Goal: Task Accomplishment & Management: Use online tool/utility

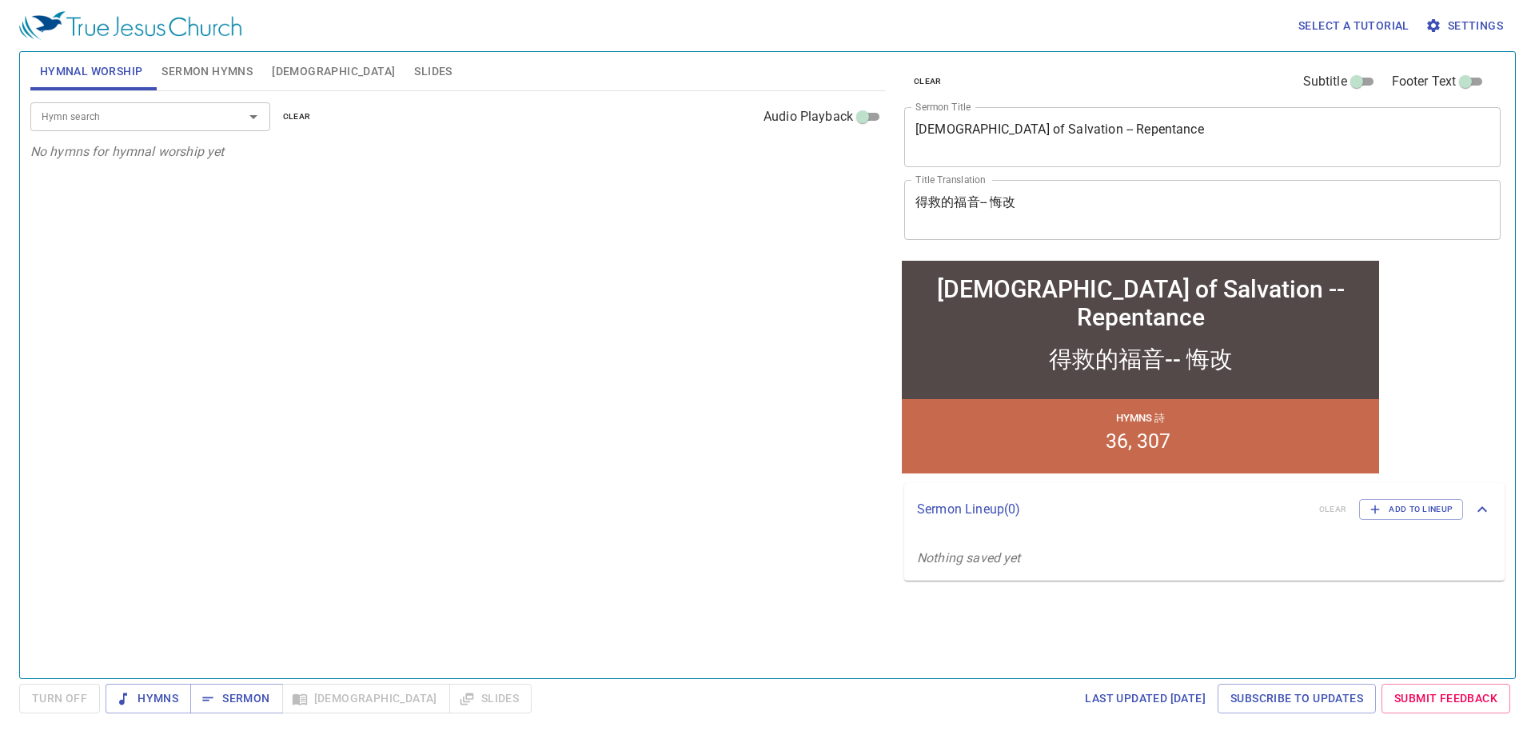
click at [218, 63] on span "Sermon Hymns" at bounding box center [207, 72] width 91 height 20
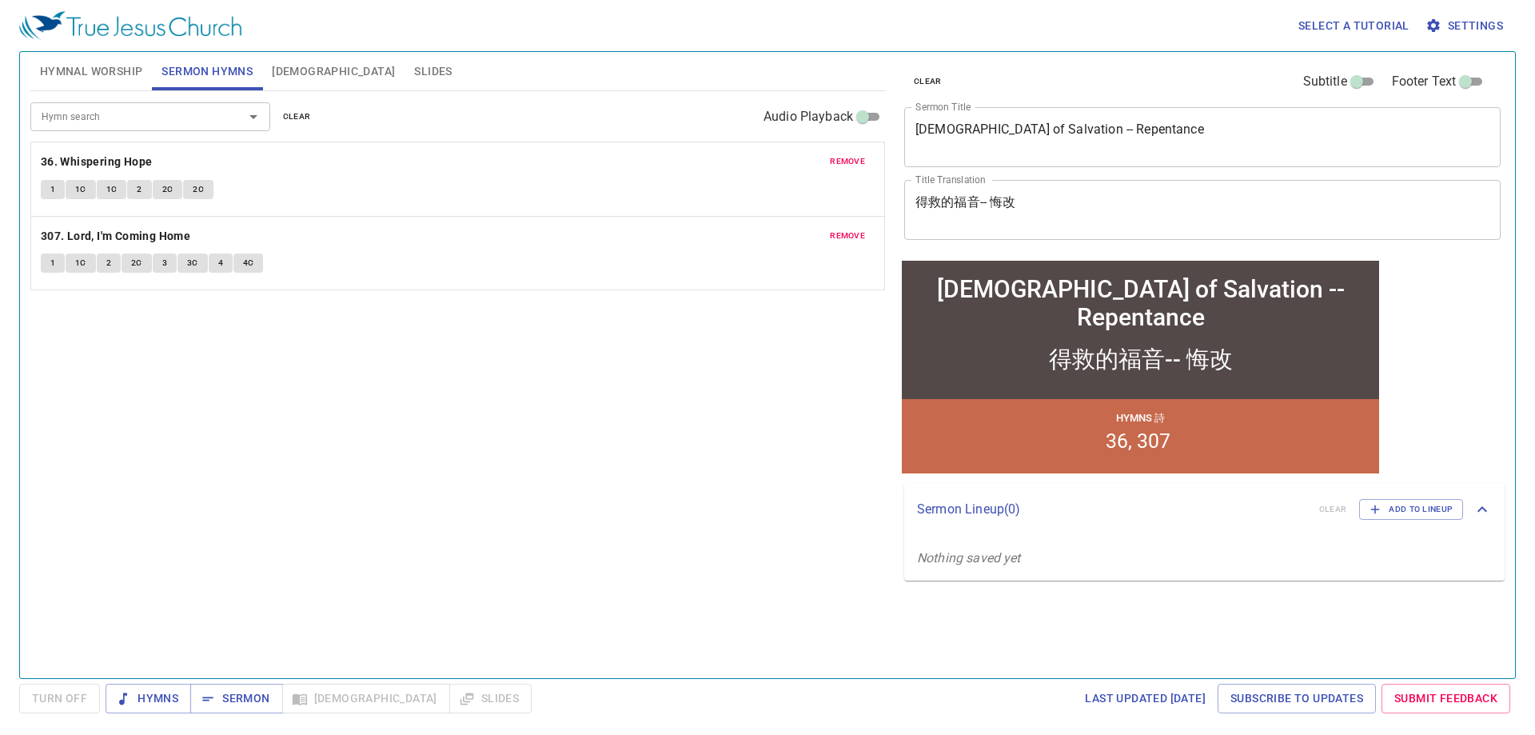
click at [293, 116] on span "clear" at bounding box center [297, 117] width 28 height 14
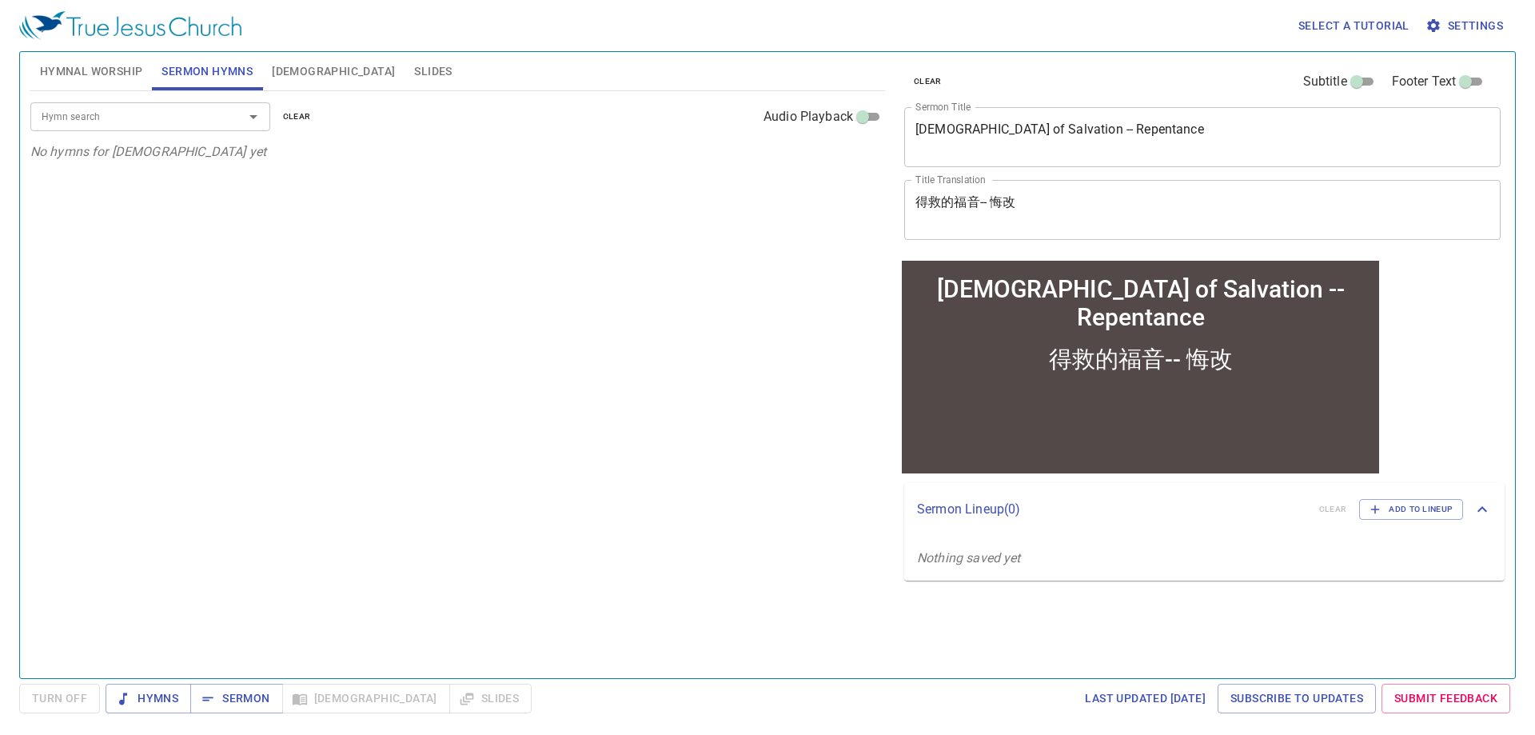
click at [926, 76] on span "clear" at bounding box center [928, 81] width 28 height 14
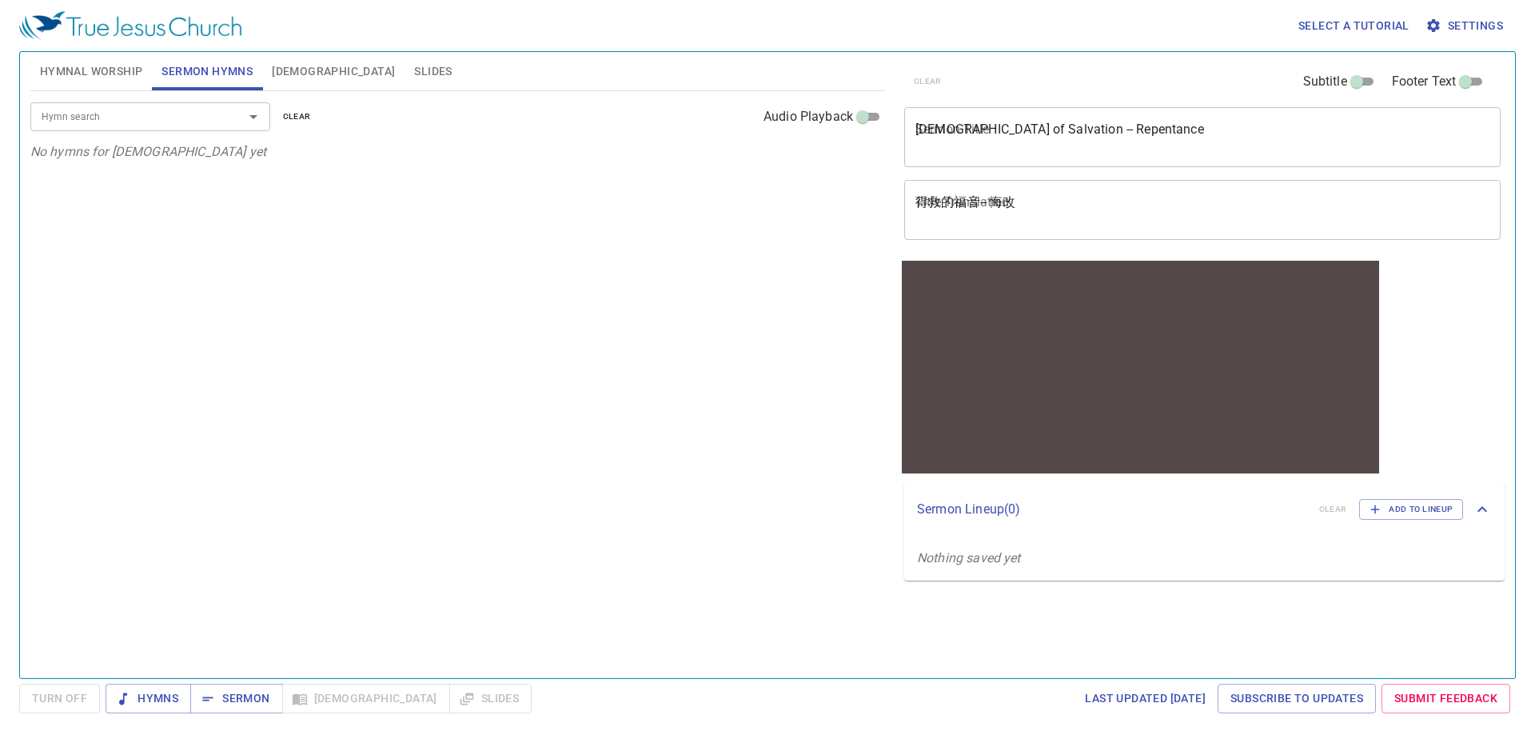
click at [1012, 143] on textarea "Gospel of Salvation -- Repentance" at bounding box center [1203, 137] width 574 height 30
click at [973, 150] on textarea "Sermon Title" at bounding box center [1203, 137] width 574 height 30
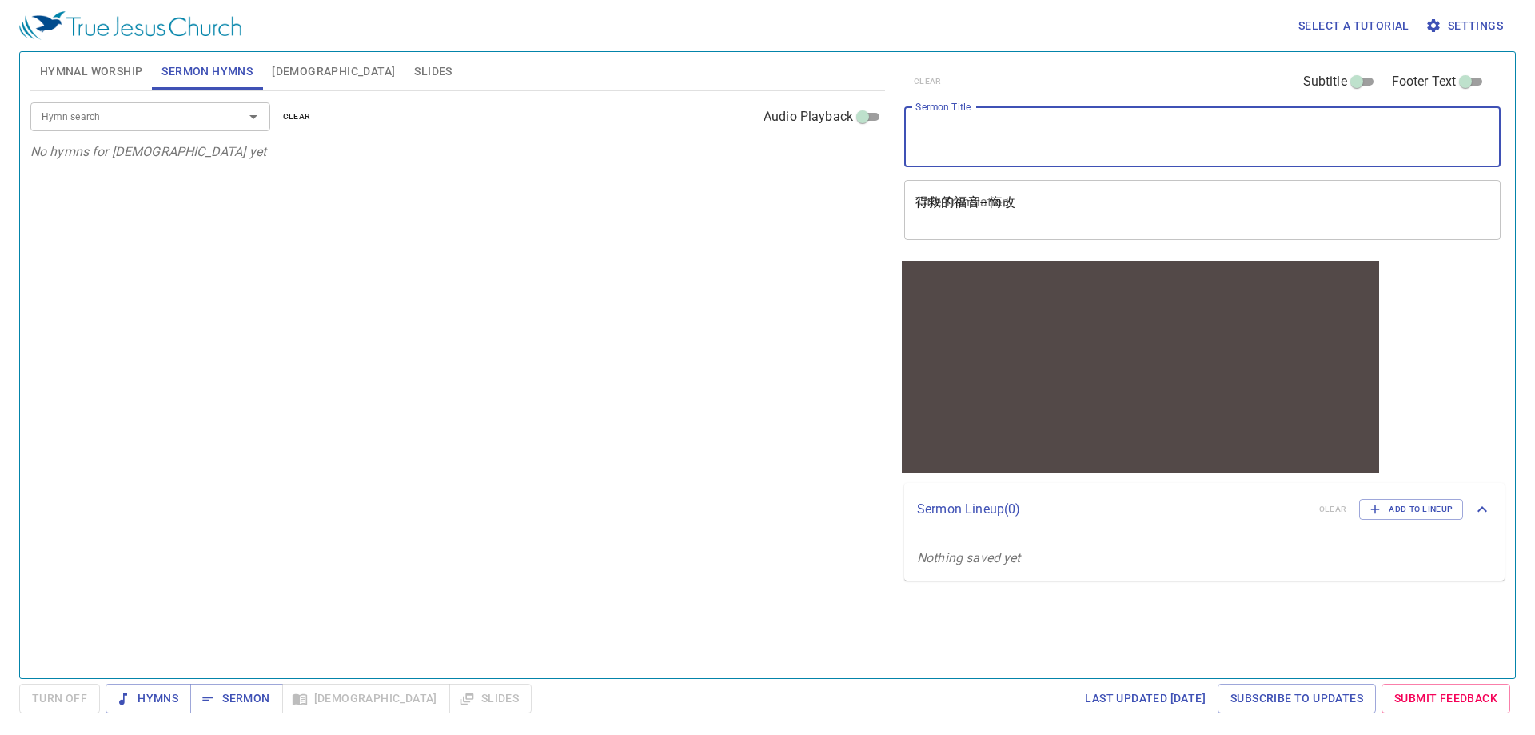
paste textarea "救的福音-- 耶穌的名 Gospel of Salvaiton -- the name of Jesus hymns 12, 444"
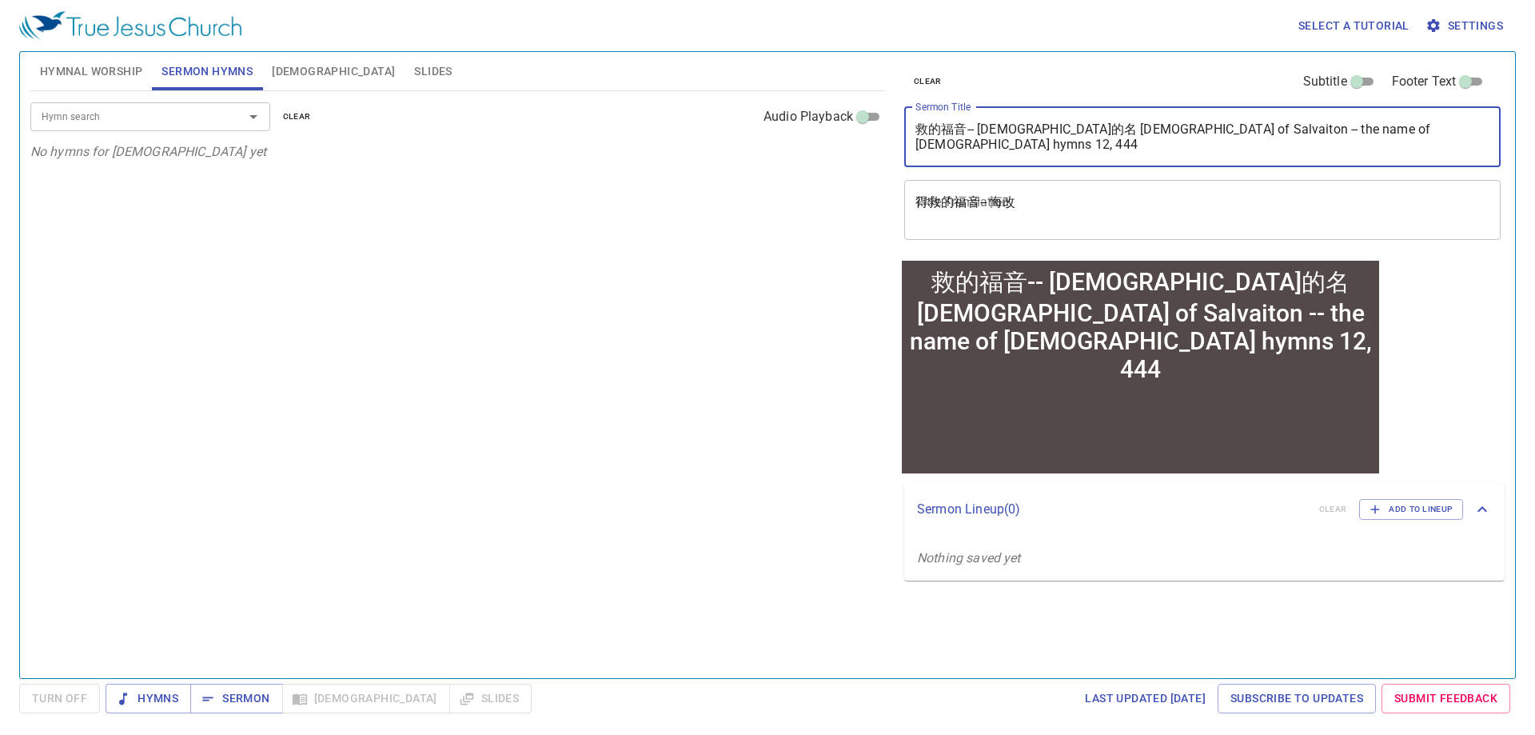
click at [1034, 129] on textarea "救的福音-- 耶穌的名 Gospel of Salvaiton -- the name of Jesus hymns 12, 444" at bounding box center [1203, 137] width 574 height 30
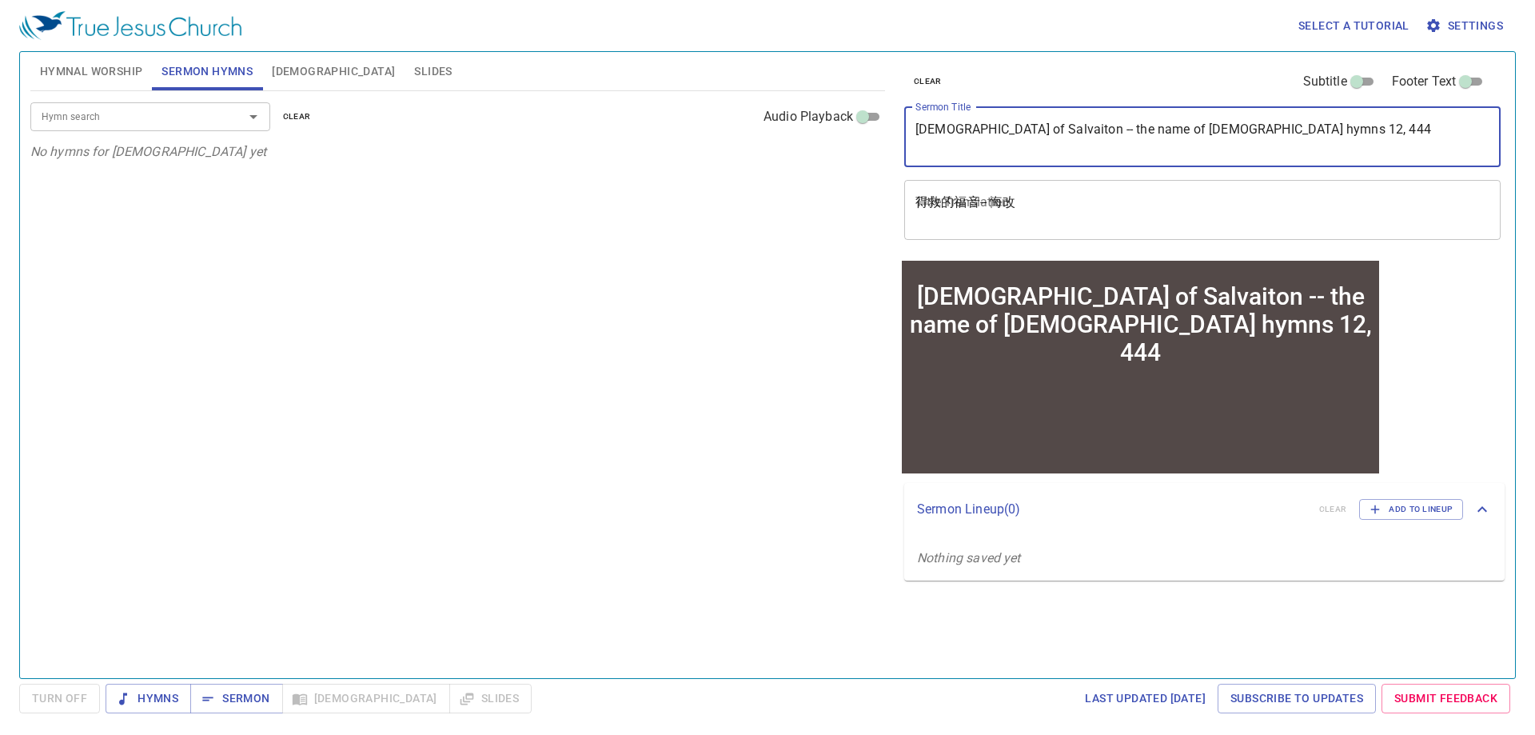
type textarea "Gospel of Salvaiton -- the name of Jesus hymns 12, 444"
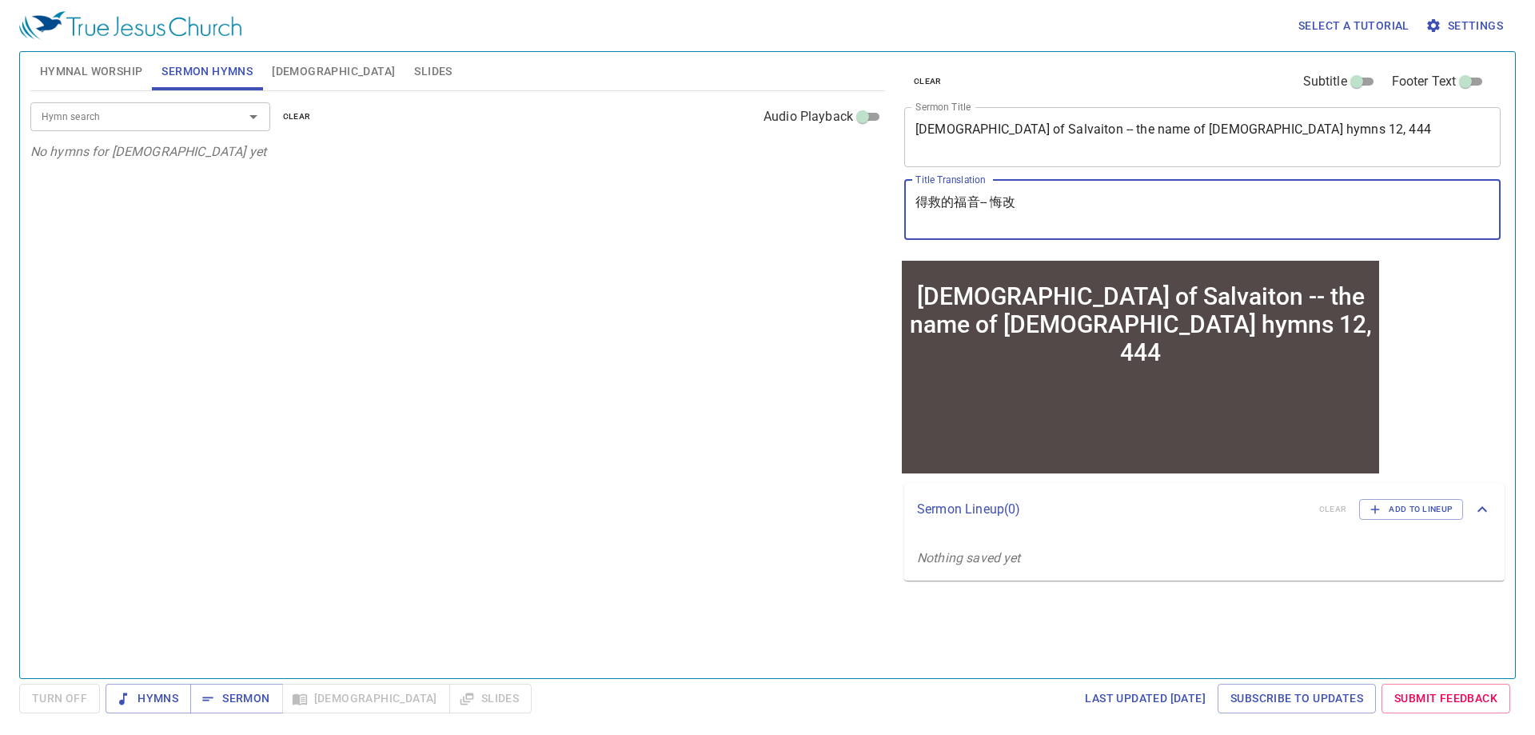
click at [1048, 200] on textarea "得救的福音-- 悔改" at bounding box center [1203, 209] width 574 height 30
paste textarea "救的福音-- [DEMOGRAPHIC_DATA]的名"
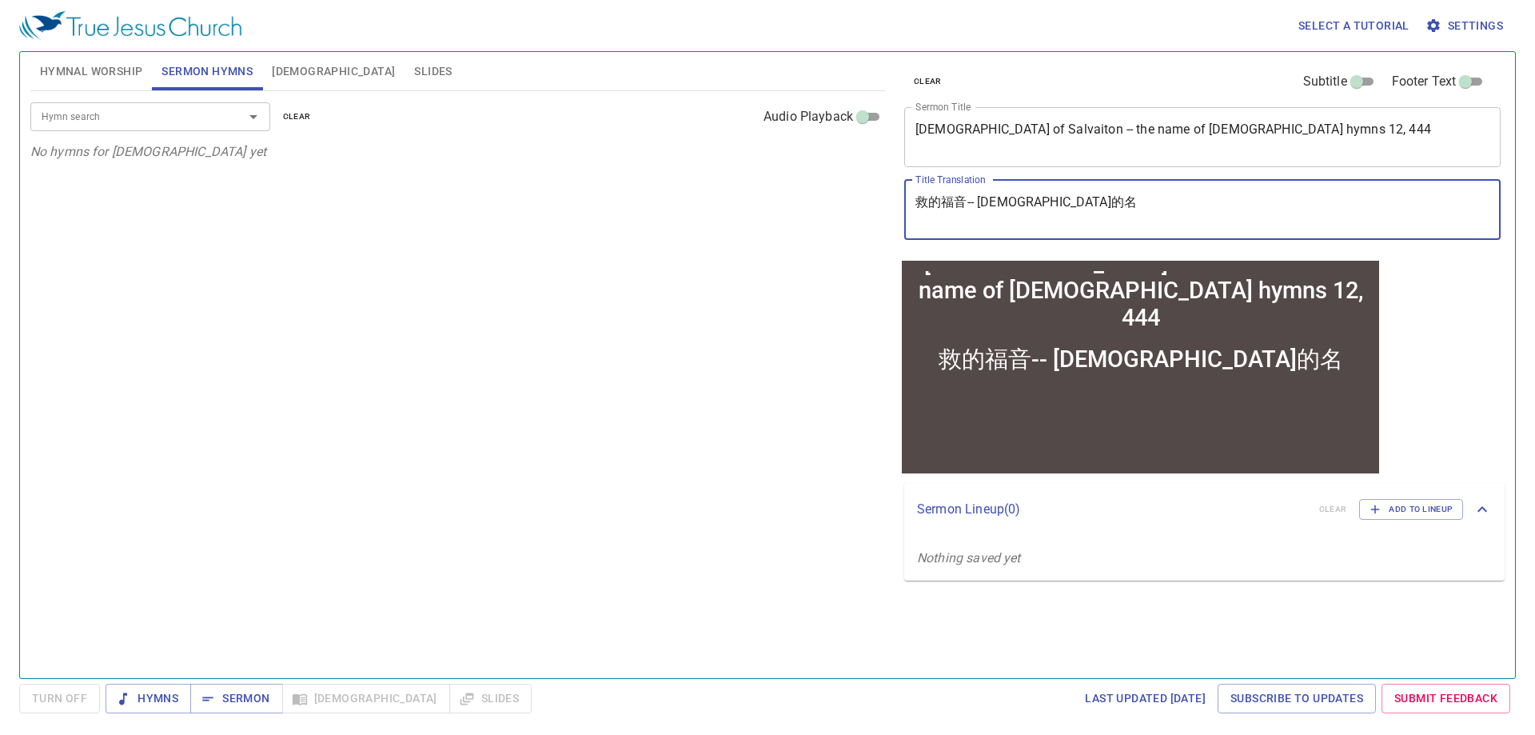
drag, startPoint x: 1030, startPoint y: 203, endPoint x: 868, endPoint y: 205, distance: 161.5
click at [868, 205] on div "Hymnal Worship Sermon Hymns Bible Slides Hymn search Hymn search clear Audio Pl…" at bounding box center [767, 359] width 1487 height 626
type textarea "救的福音-- 耶穌的名"
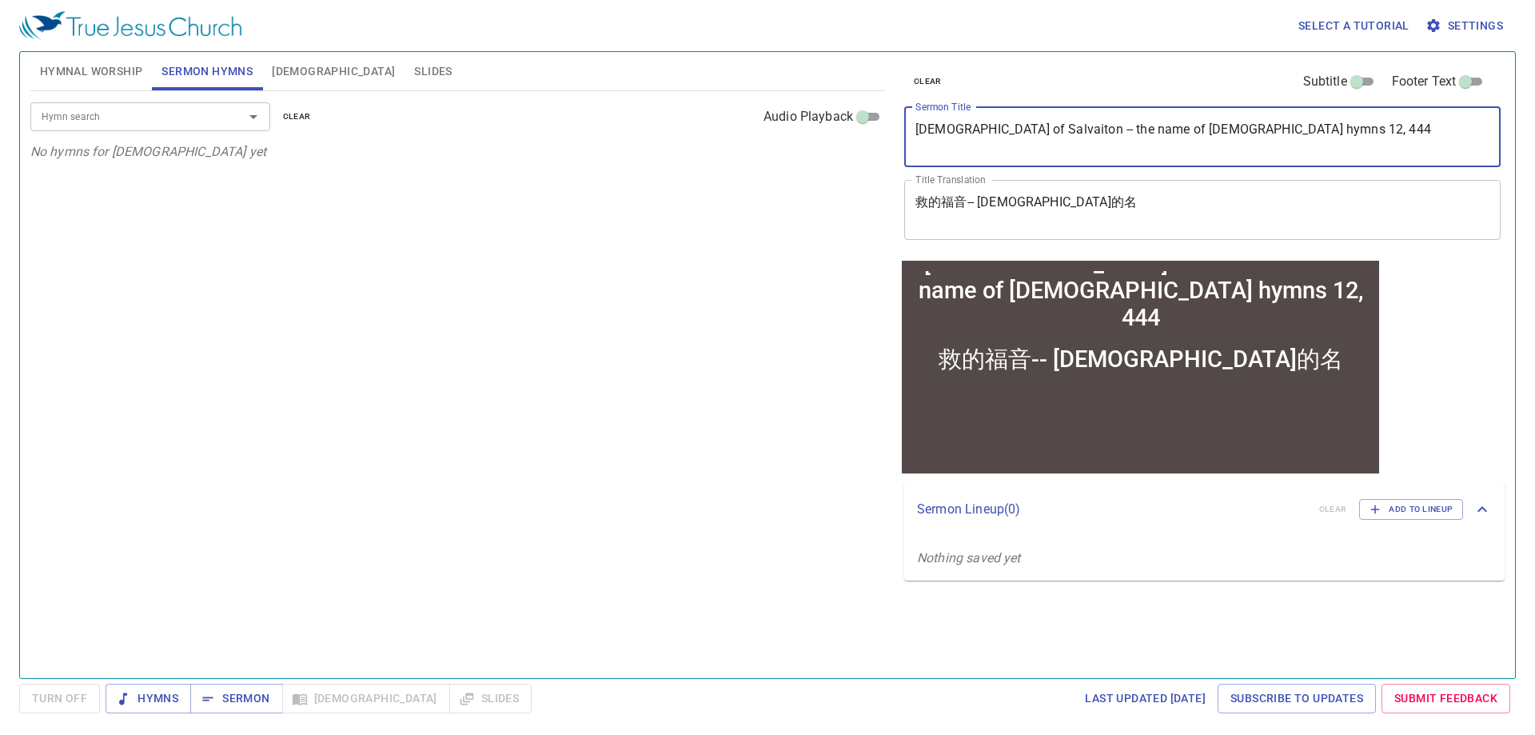
click at [1168, 130] on textarea "Gospel of Salvaiton -- the name of Jesus hymns 12, 444" at bounding box center [1203, 137] width 574 height 30
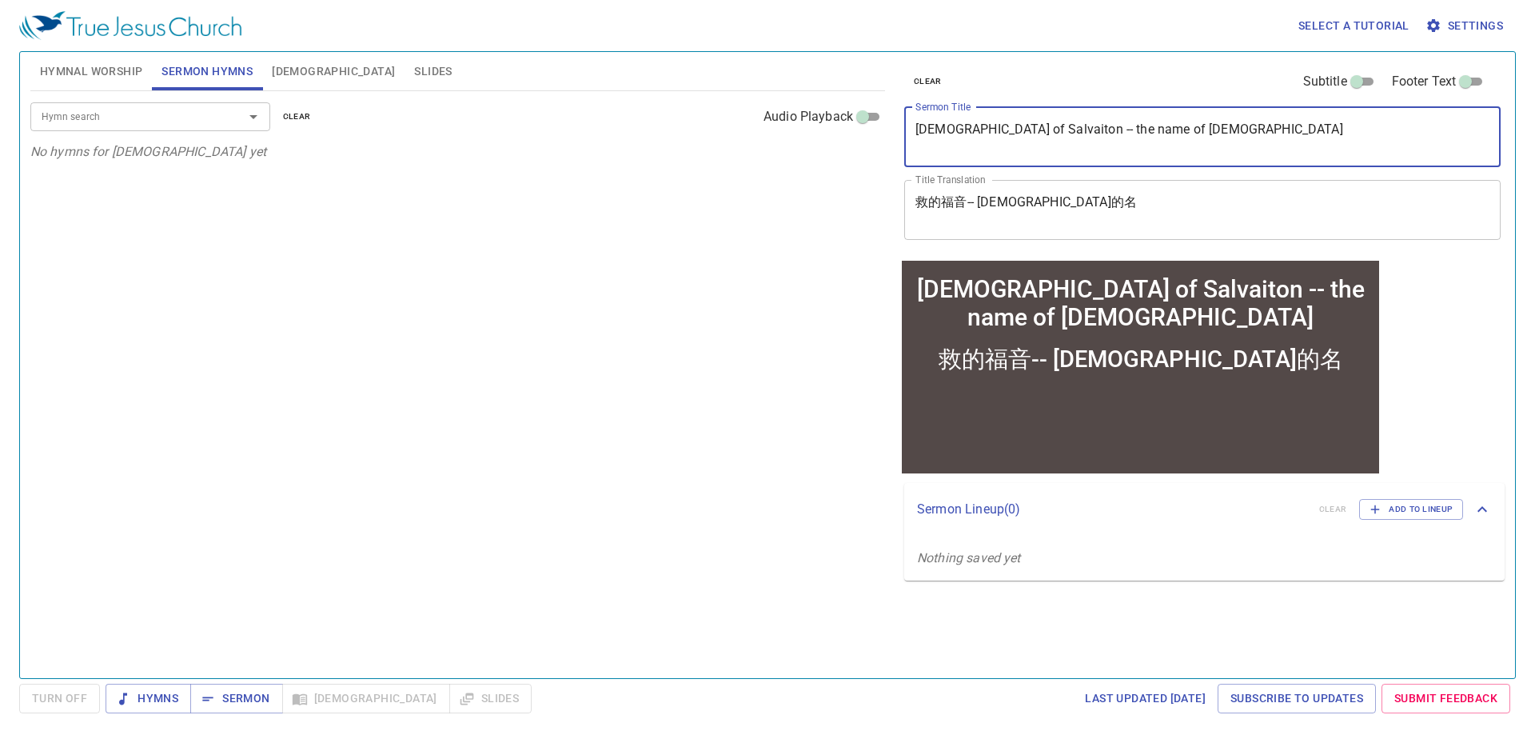
type textarea "Gospel of Salvaiton -- the name of Jesus"
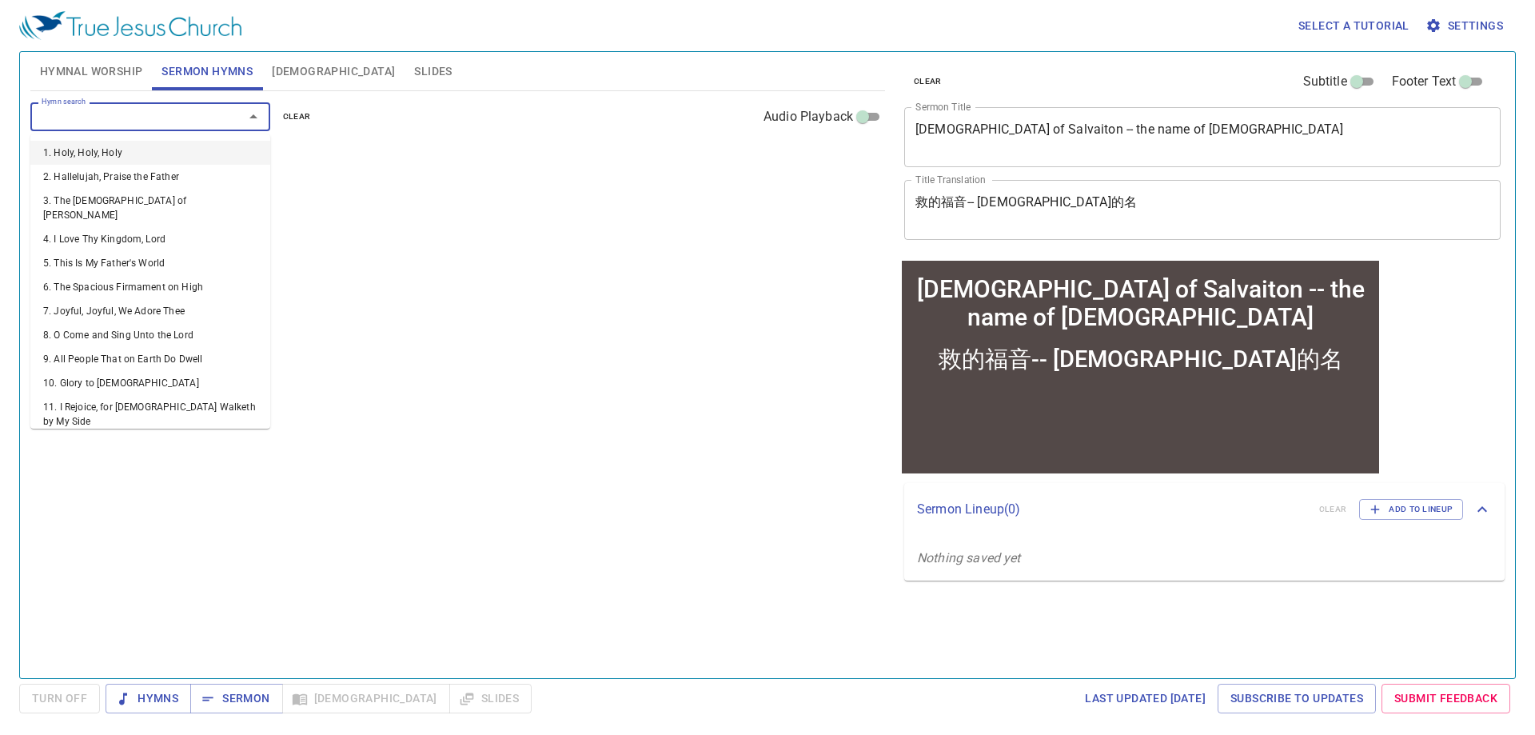
click at [138, 120] on input "Hymn search" at bounding box center [126, 116] width 183 height 18
paste input "12, 444"
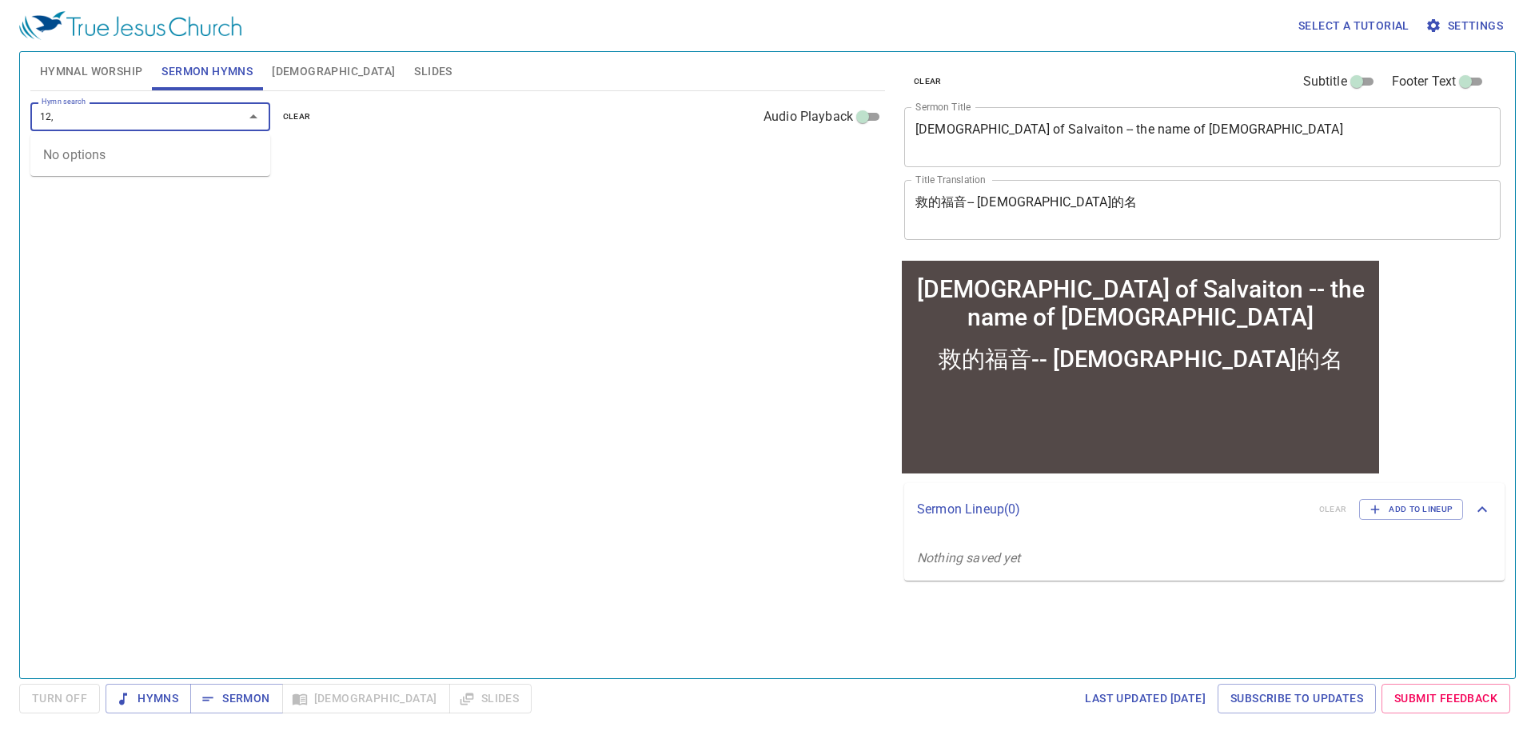
type input "12"
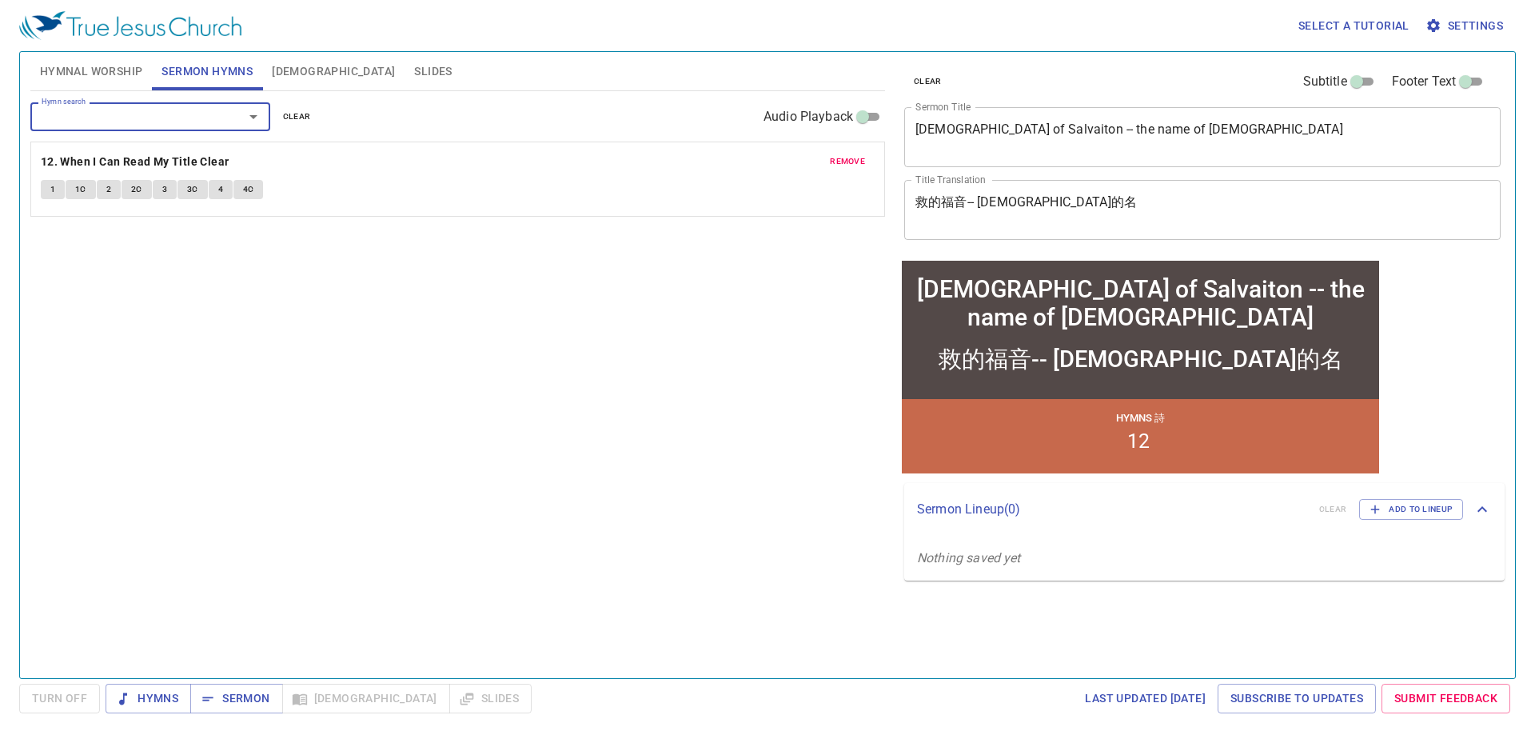
paste input "444"
type input "444"
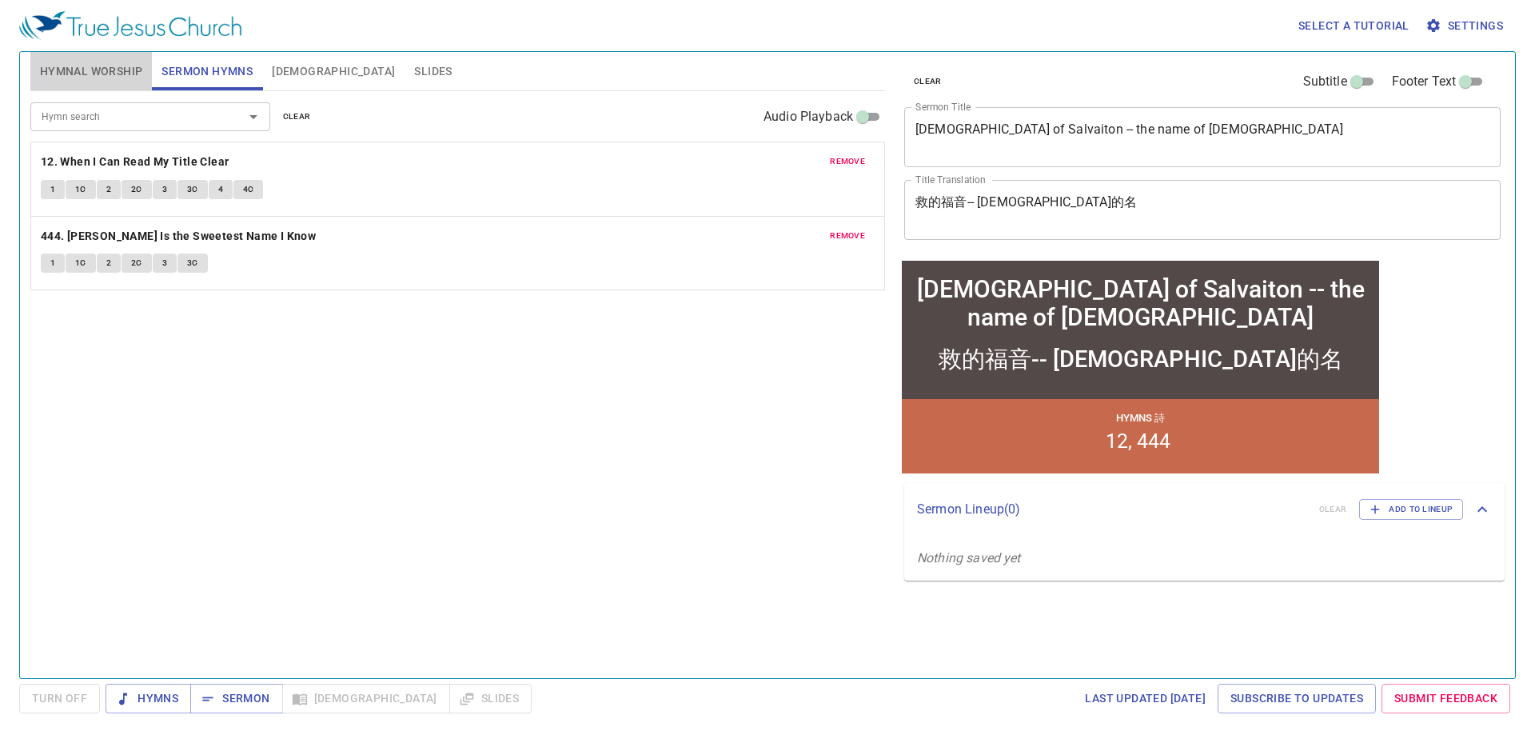
click at [92, 69] on span "Hymnal Worship" at bounding box center [91, 72] width 103 height 20
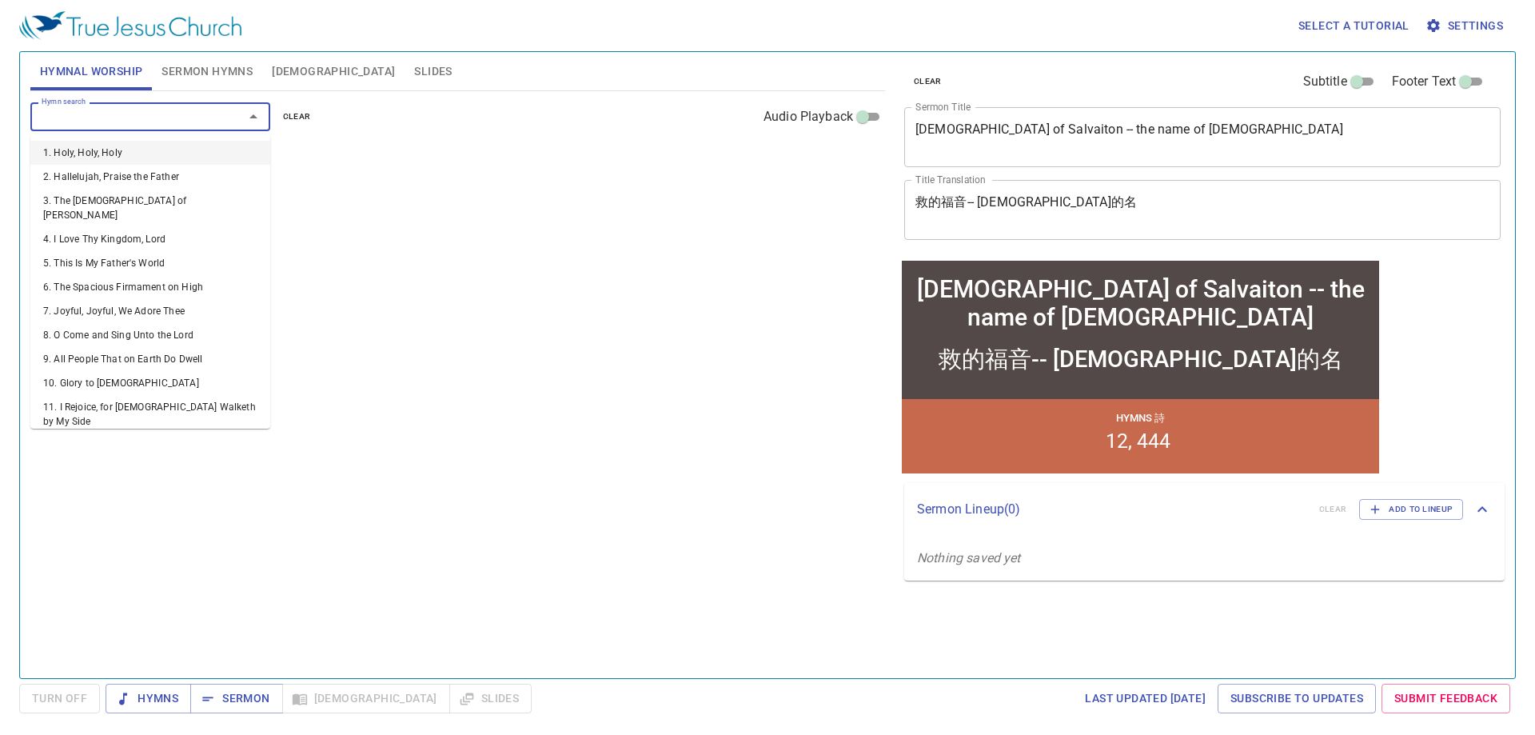
click at [110, 118] on input "Hymn search" at bounding box center [126, 116] width 183 height 18
paste input "5, 85, 214, 288, 349"
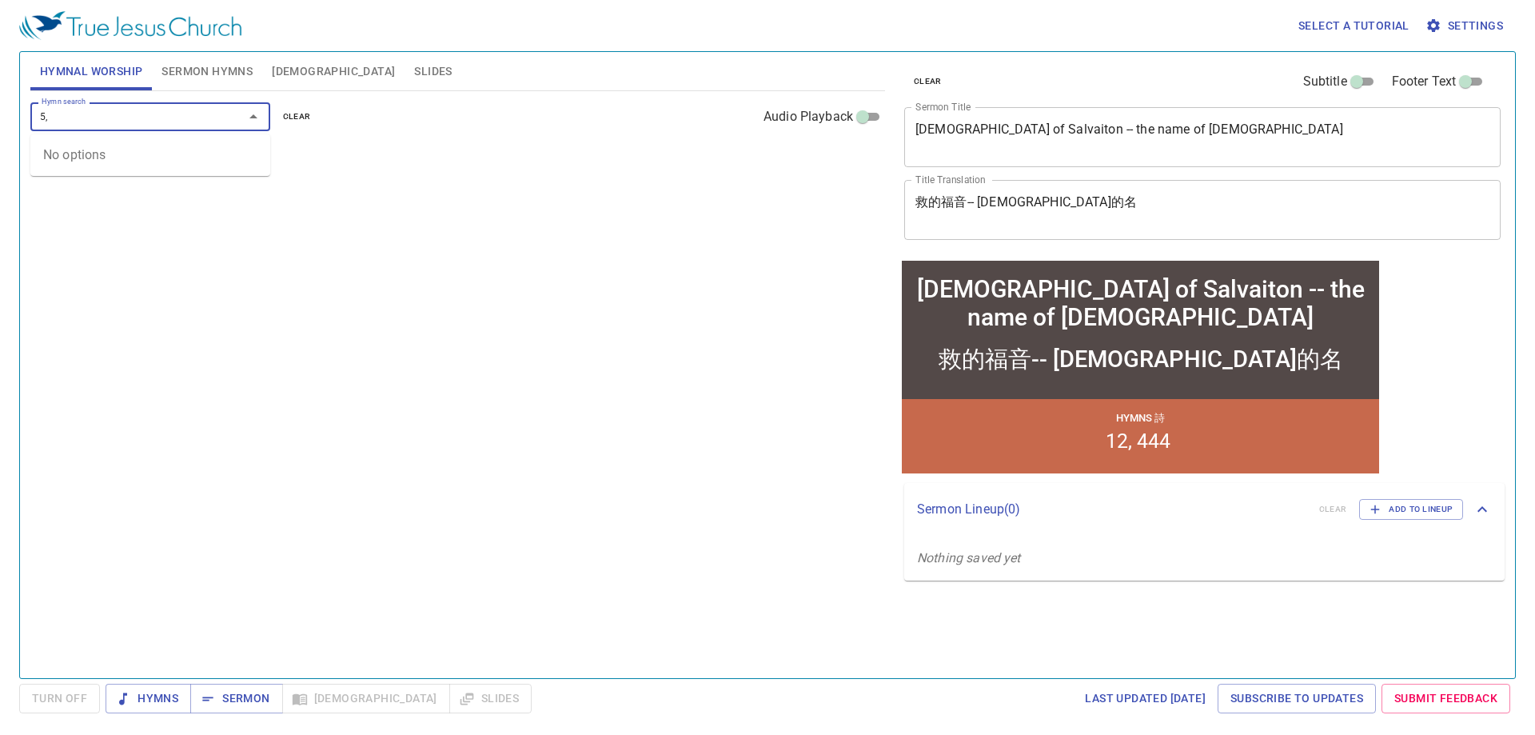
type input "5"
paste input "85, 214, 288, 349"
type input "85"
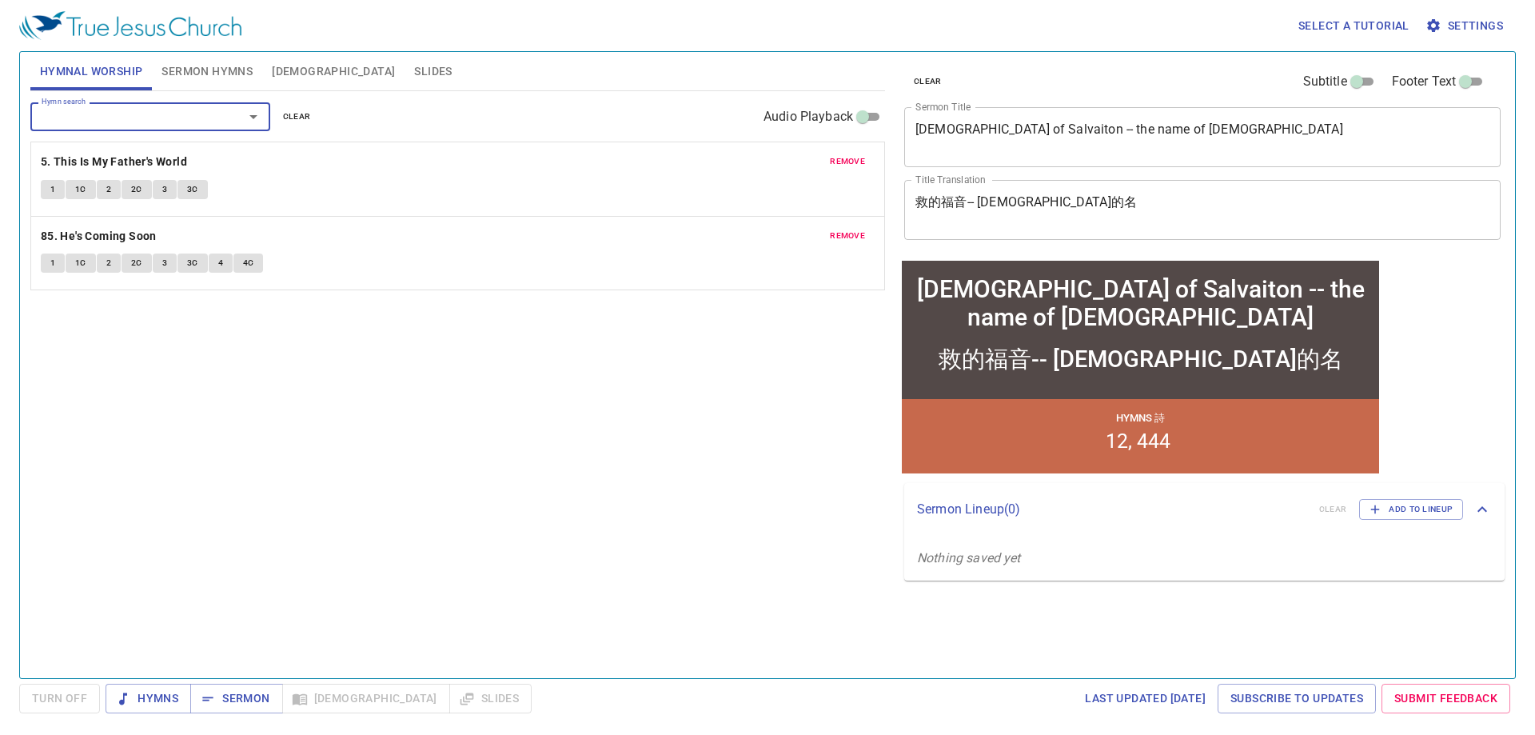
paste input "214, 288, 349"
type input "214"
paste input "288, 349"
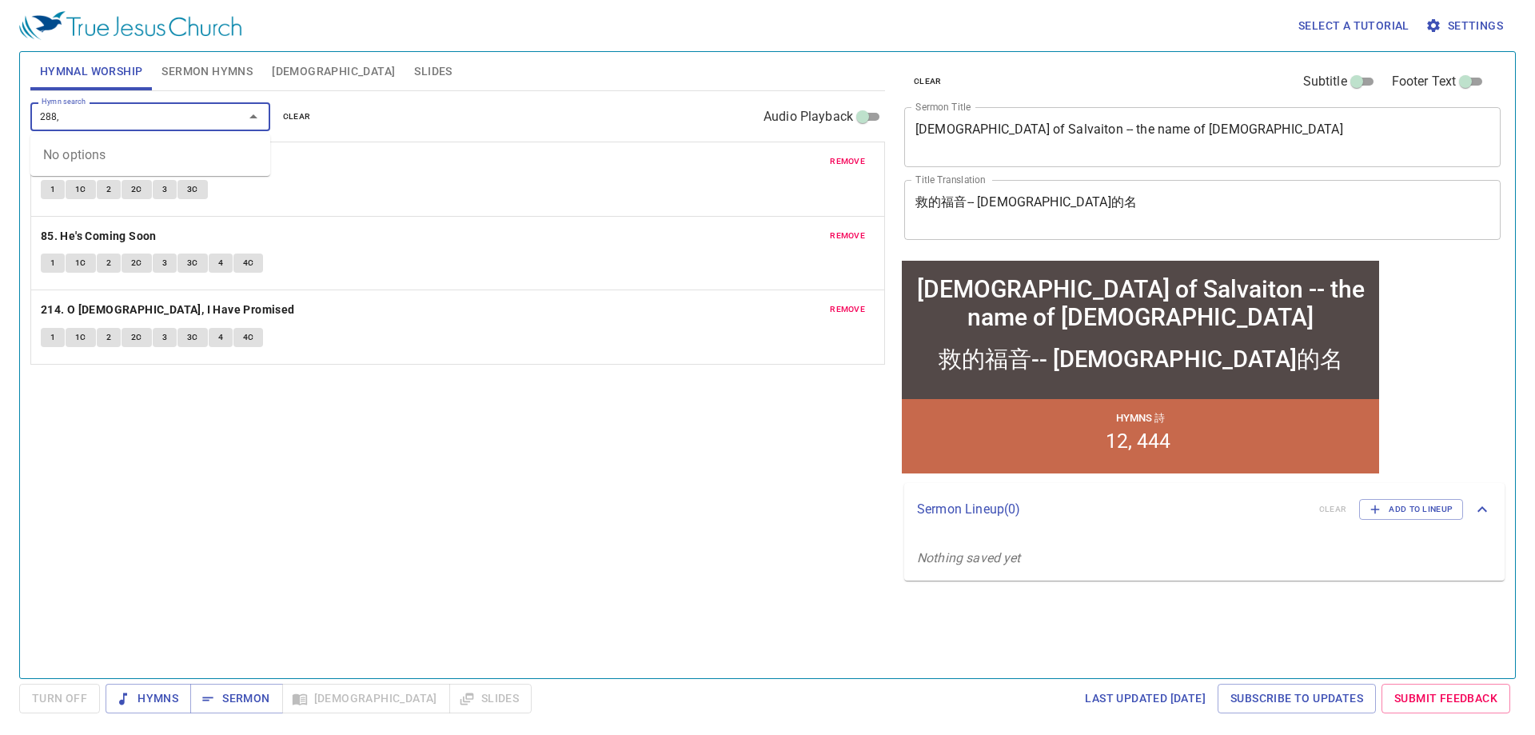
type input "288"
paste input "349"
type input "349"
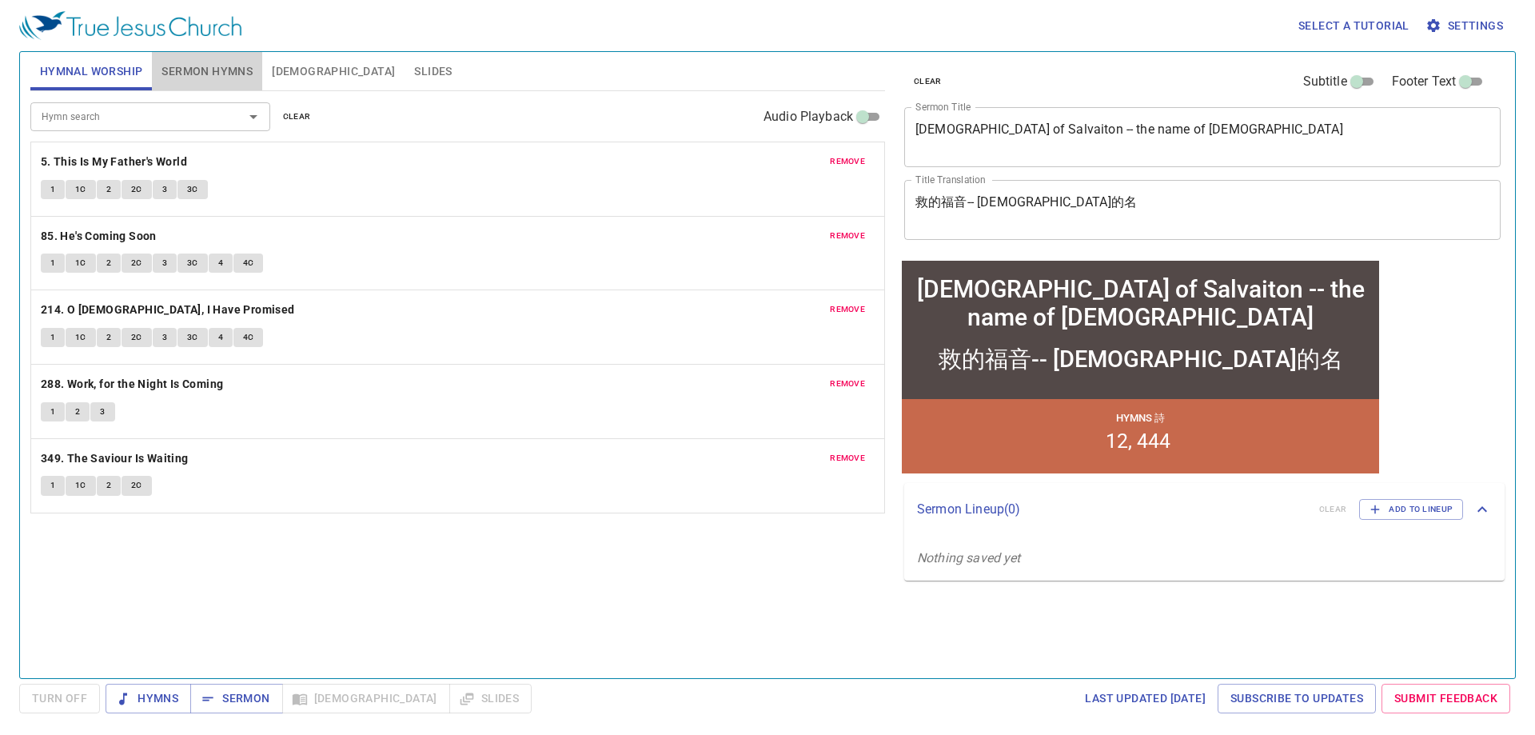
click at [215, 71] on span "Sermon Hymns" at bounding box center [207, 72] width 91 height 20
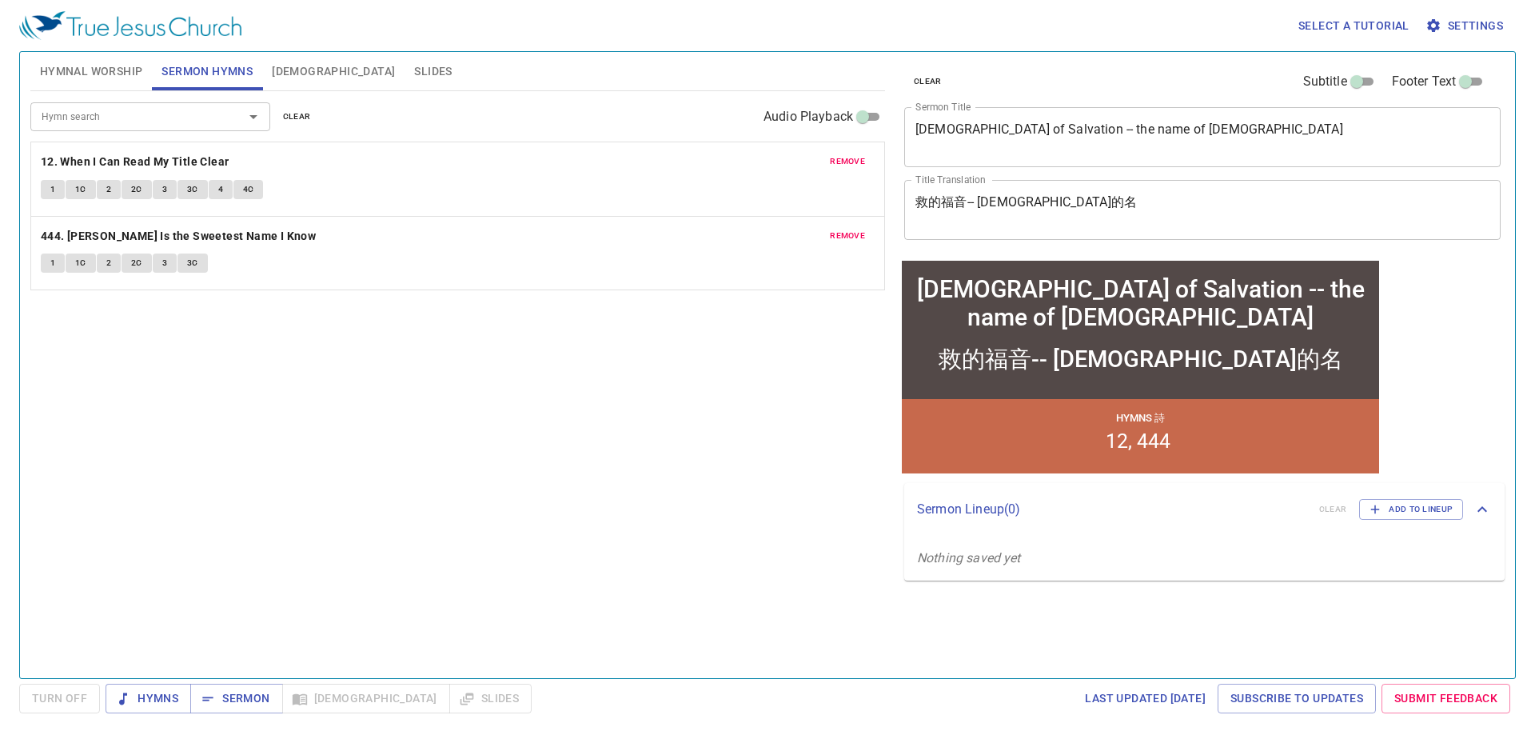
click at [1036, 136] on textarea "Gospel of Salvation -- the name of Jesus" at bounding box center [1203, 137] width 574 height 30
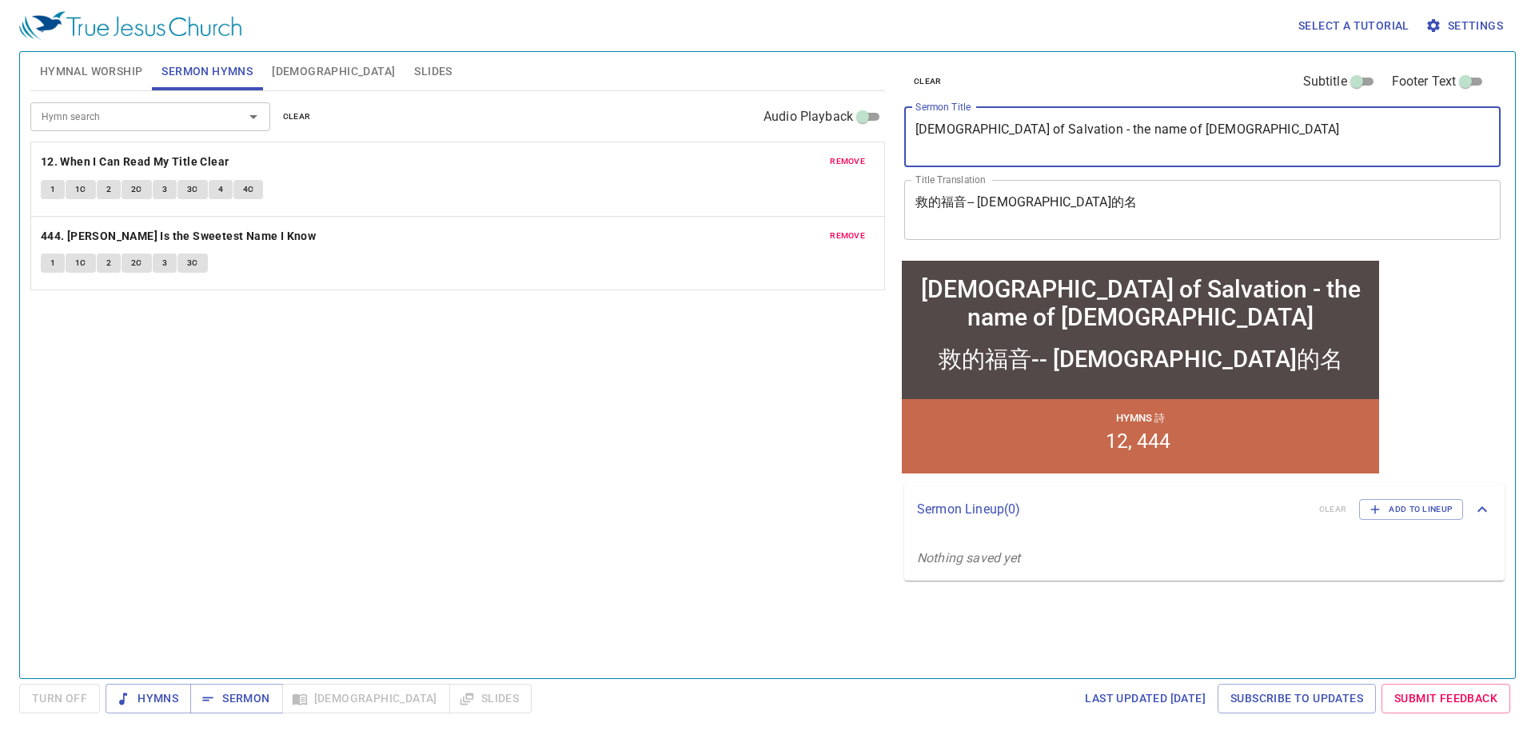
type textarea "Gospel of Salvation - the name of Jesus"
click at [414, 69] on span "Slides" at bounding box center [433, 72] width 38 height 20
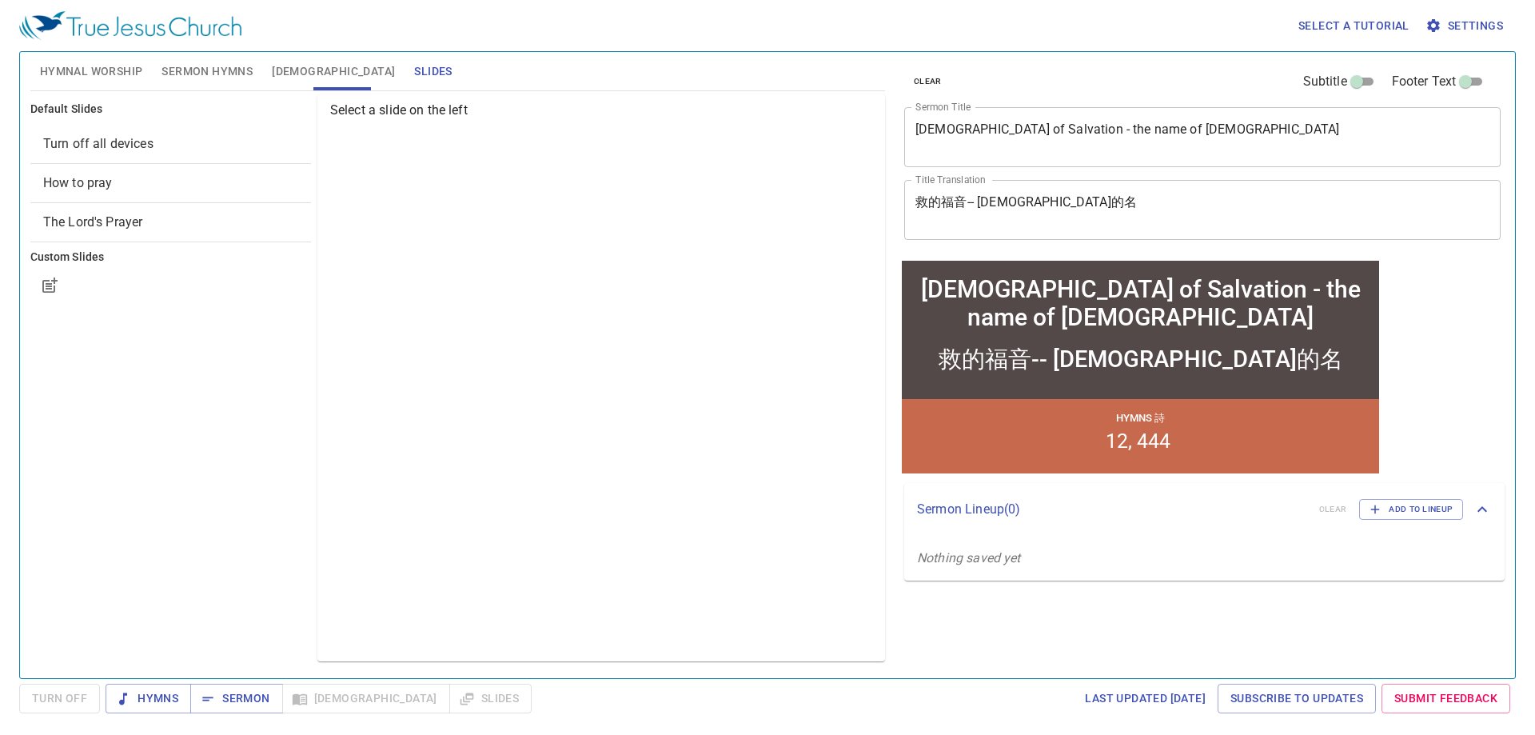
click at [107, 144] on span "Turn off all devices" at bounding box center [98, 143] width 110 height 15
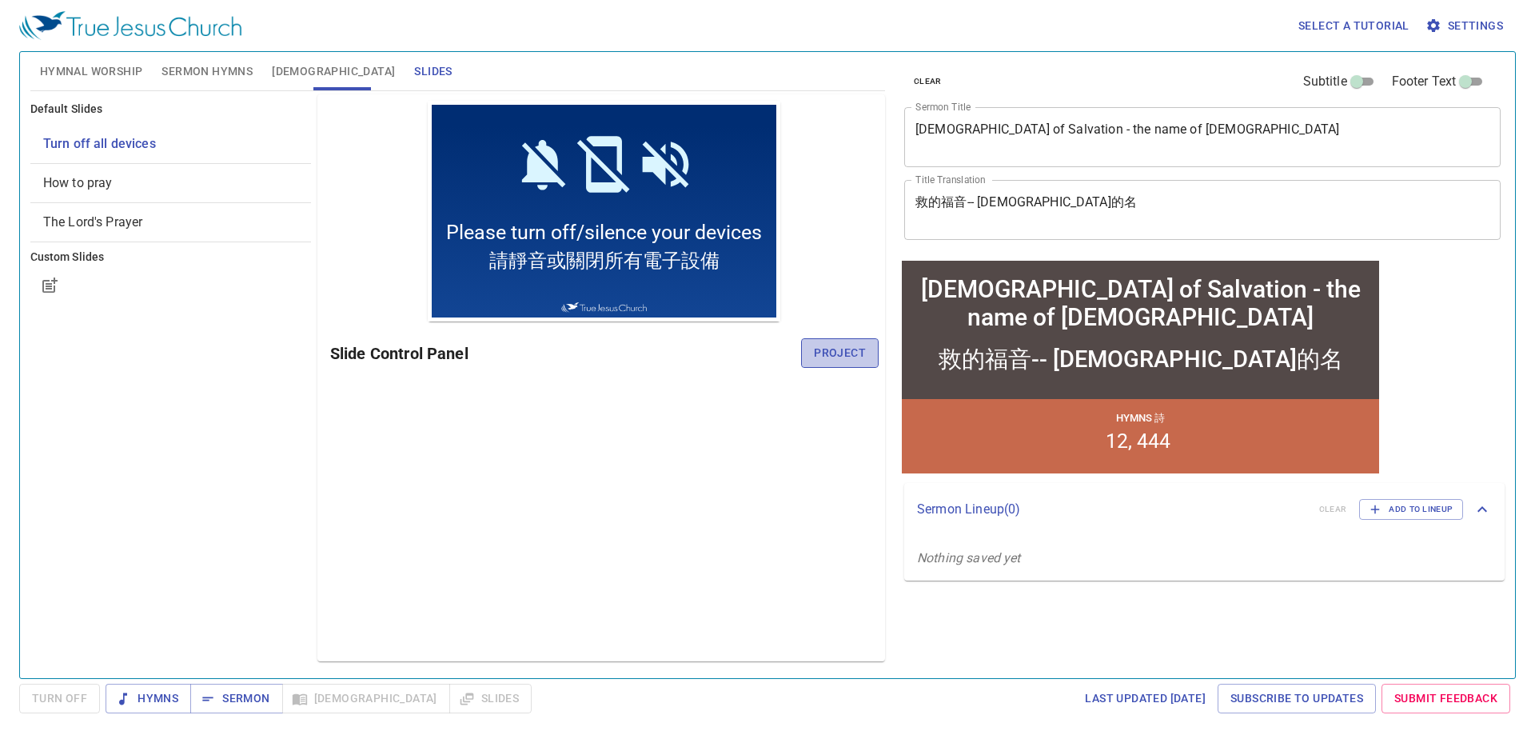
click at [828, 357] on span "Project" at bounding box center [840, 353] width 52 height 20
click at [1030, 137] on textarea "Gospel of Salvation - the name of Jesus" at bounding box center [1203, 137] width 574 height 30
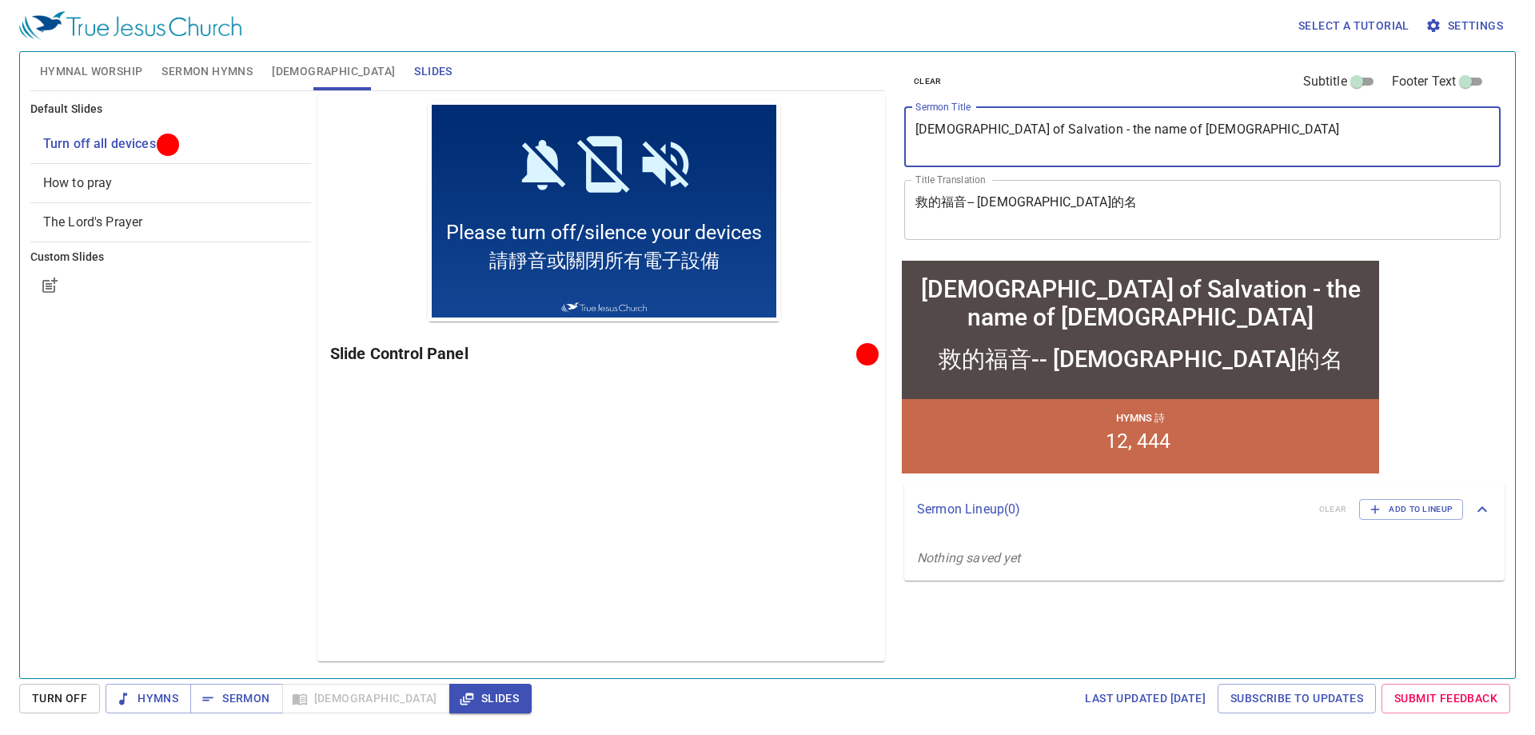
click at [970, 204] on textarea "救的福音-- 耶穌的名" at bounding box center [1203, 209] width 574 height 30
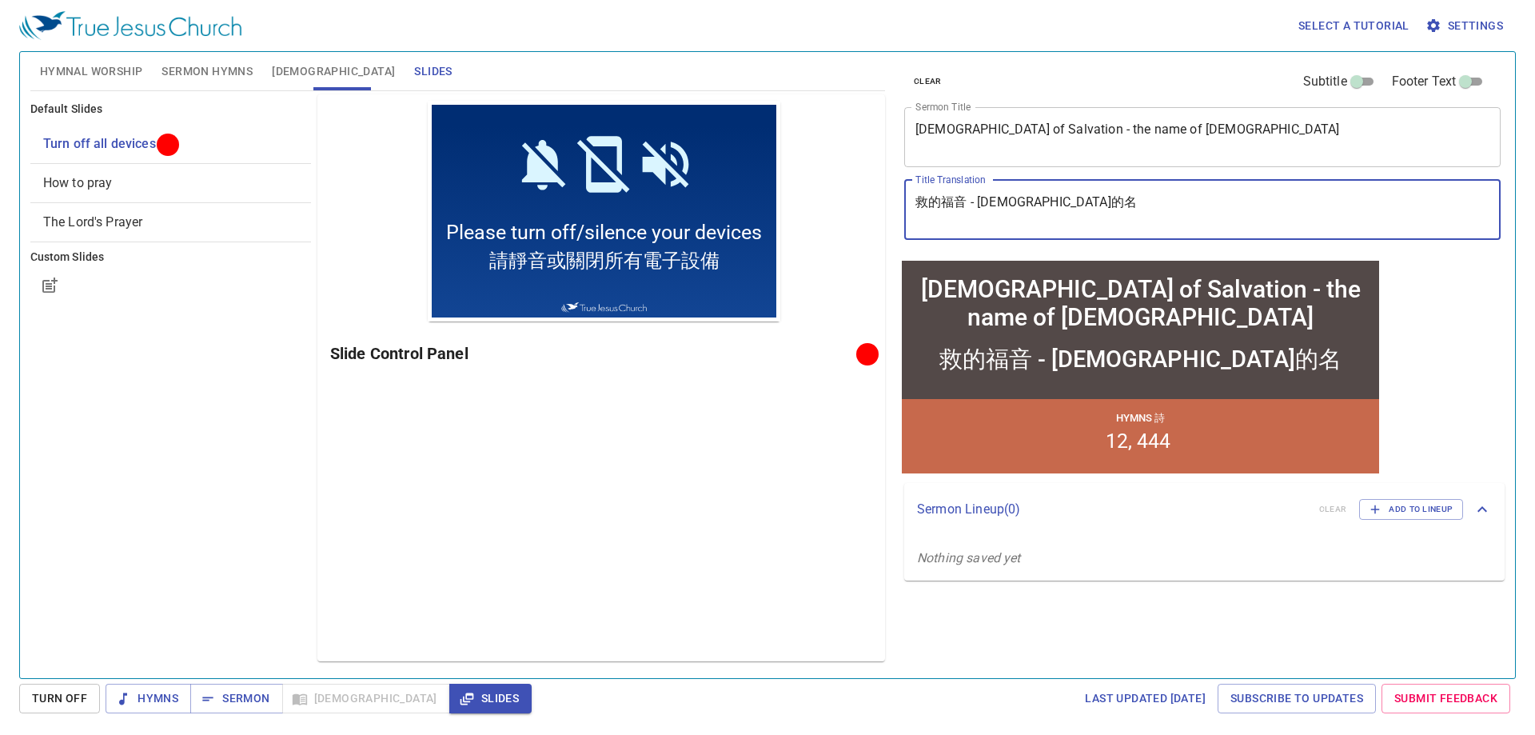
type textarea "救的福音 - 耶穌的名"
click at [1050, 133] on textarea "Gospel of Salvation - the name of Jesus" at bounding box center [1203, 137] width 574 height 30
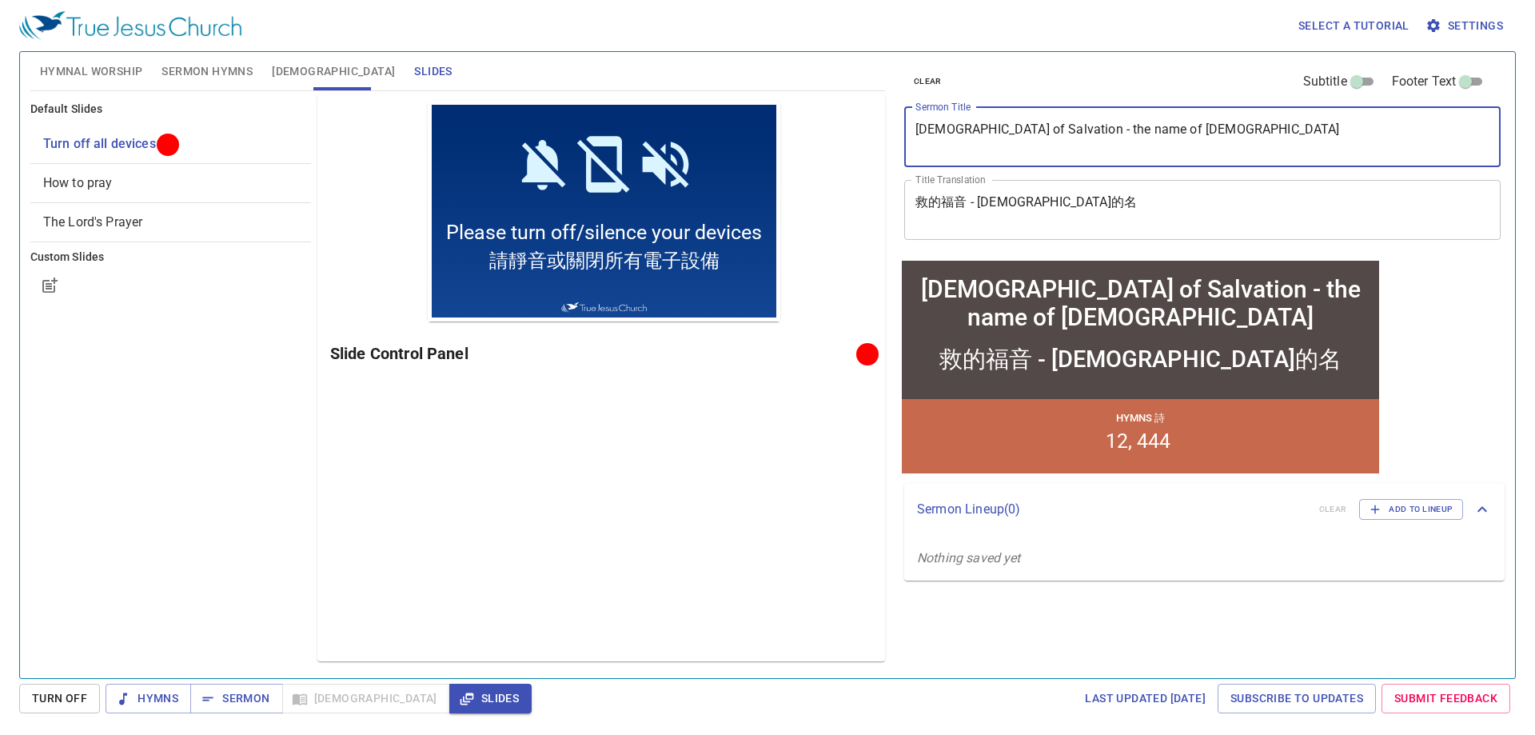
click at [1043, 133] on textarea "Gospel of Salvation - the name of Jesus" at bounding box center [1203, 137] width 574 height 30
click at [1174, 137] on textarea "[DEMOGRAPHIC_DATA] of Salvation - The Name of [DEMOGRAPHIC_DATA]" at bounding box center [1203, 137] width 574 height 30
type textarea "[DEMOGRAPHIC_DATA] of Salvation - The Name of [DEMOGRAPHIC_DATA]"
click at [73, 68] on span "Hymnal Worship" at bounding box center [91, 72] width 103 height 20
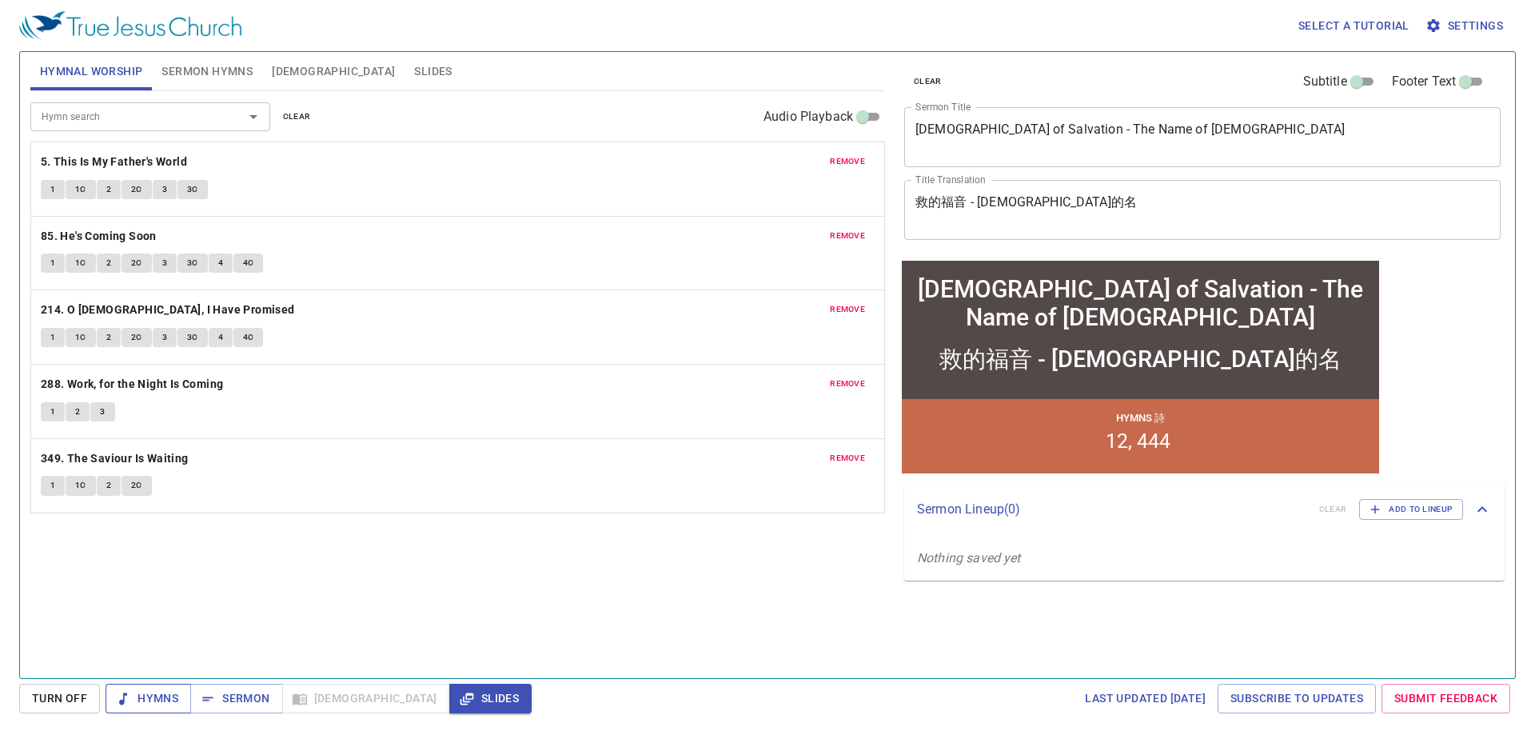
click at [140, 705] on span "Hymns" at bounding box center [148, 699] width 60 height 20
click at [166, 157] on b "5. This Is My Father's World" at bounding box center [114, 162] width 146 height 20
click at [50, 192] on span "1" at bounding box center [52, 189] width 5 height 14
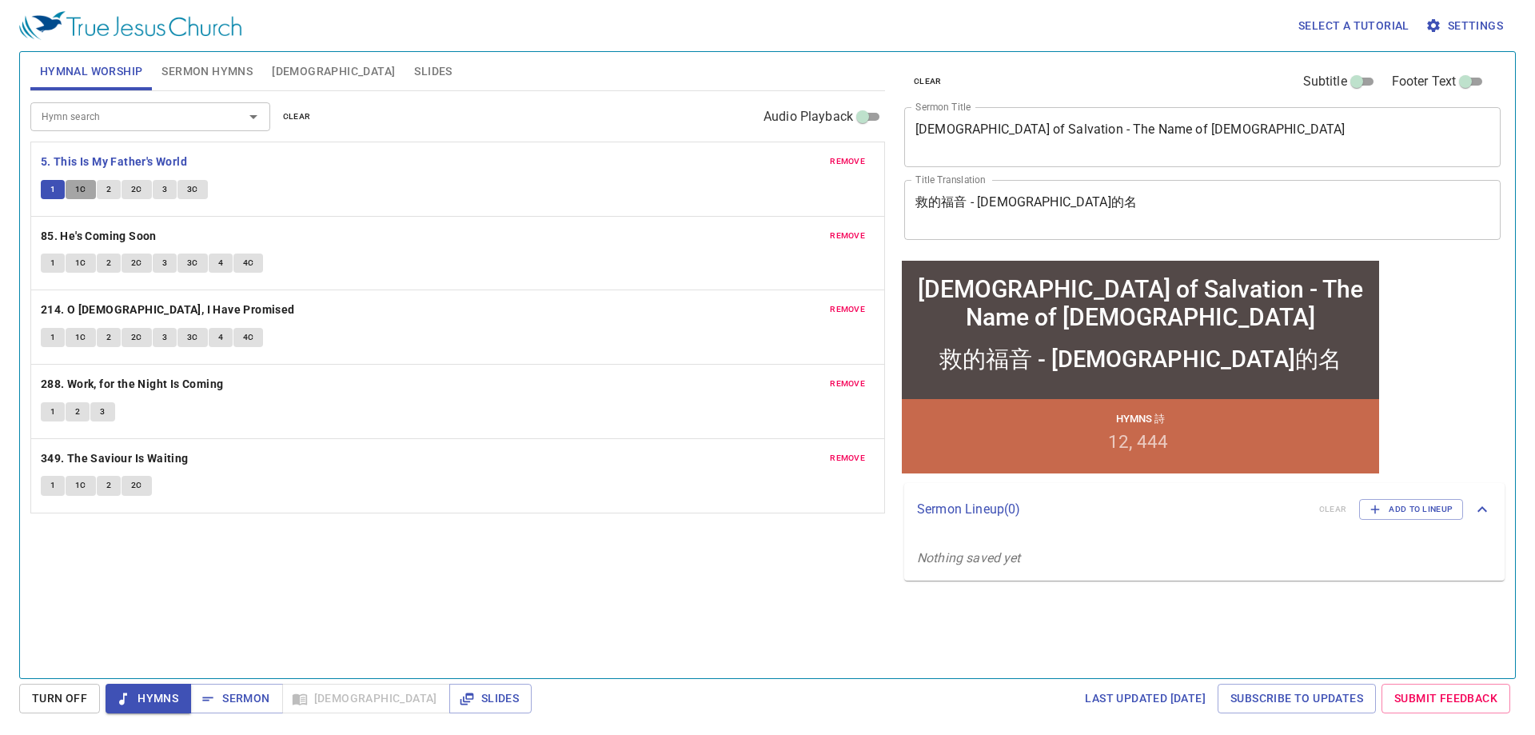
click at [76, 189] on span "1C" at bounding box center [80, 189] width 11 height 14
click at [110, 186] on span "2" at bounding box center [108, 189] width 5 height 14
click at [133, 190] on span "2C" at bounding box center [136, 189] width 11 height 14
click at [165, 190] on span "3" at bounding box center [164, 189] width 5 height 14
click at [190, 190] on span "3C" at bounding box center [192, 189] width 11 height 14
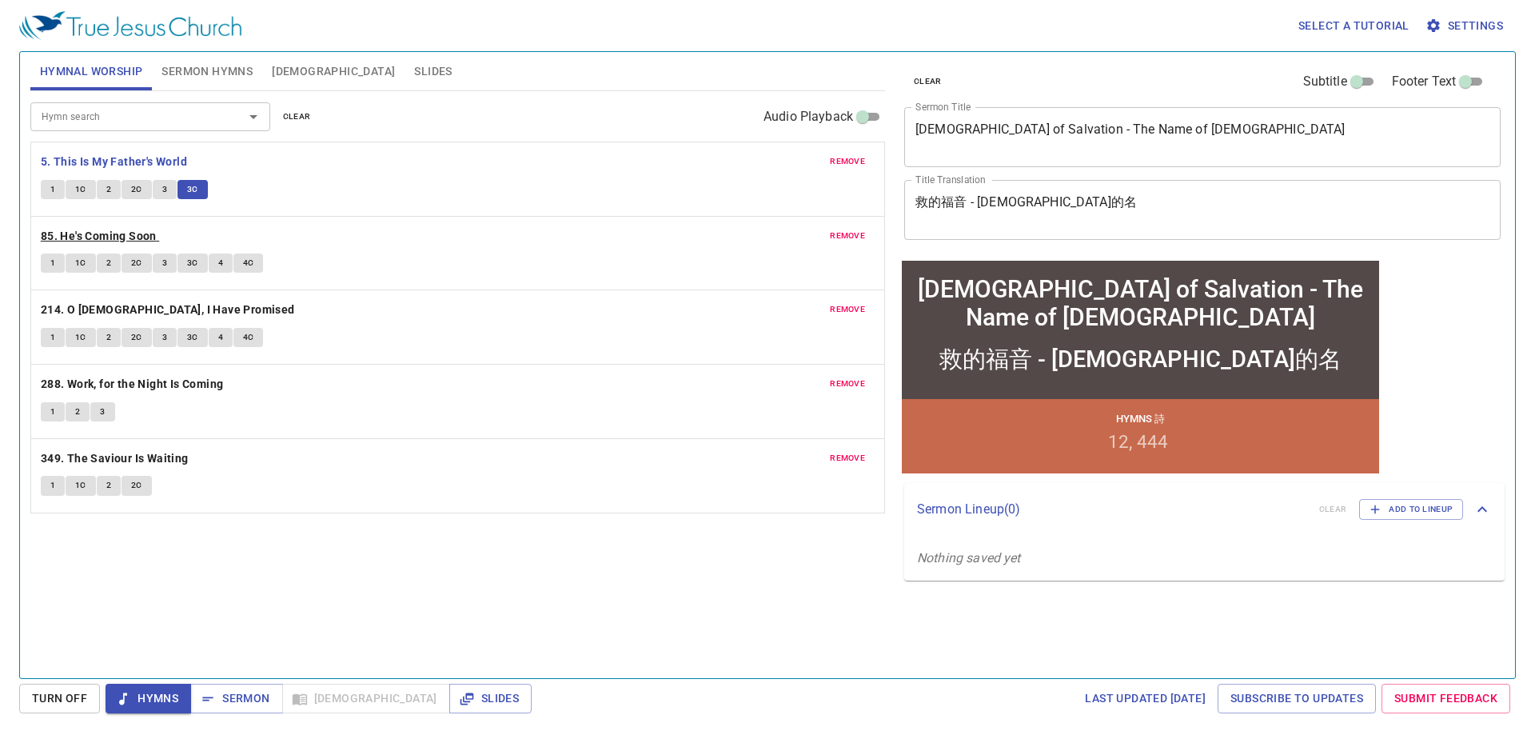
click at [106, 235] on b "85. He's Coming Soon" at bounding box center [99, 236] width 116 height 20
click at [48, 261] on button "1" at bounding box center [53, 262] width 24 height 19
click at [80, 261] on span "1C" at bounding box center [80, 263] width 11 height 14
click at [110, 266] on span "2" at bounding box center [108, 263] width 5 height 14
click at [132, 261] on span "2C" at bounding box center [136, 263] width 11 height 14
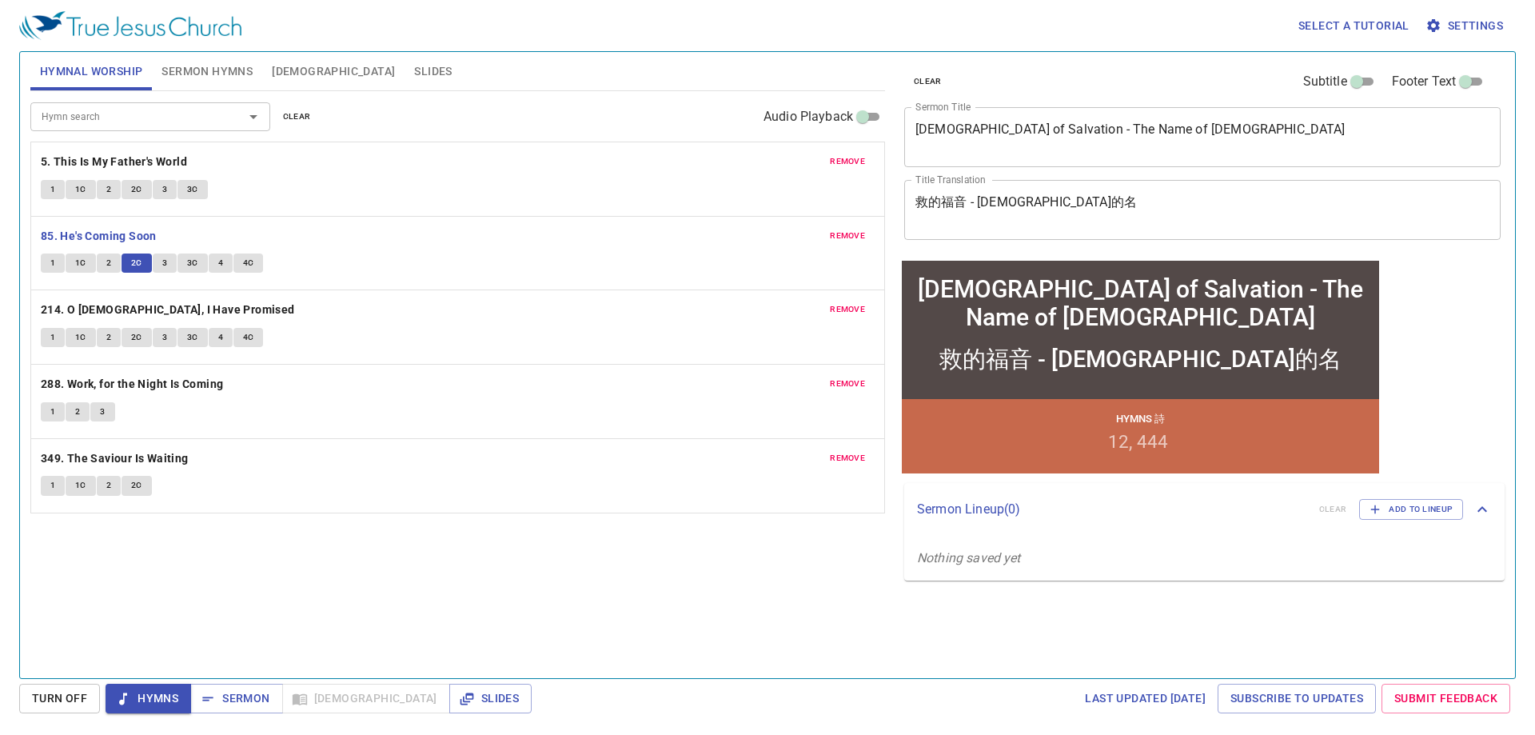
click at [162, 261] on span "3" at bounding box center [164, 263] width 5 height 14
click at [190, 263] on span "3C" at bounding box center [192, 263] width 11 height 14
click at [221, 261] on span "4" at bounding box center [220, 263] width 5 height 14
click at [250, 261] on span "4C" at bounding box center [248, 263] width 11 height 14
click at [78, 485] on span "1C" at bounding box center [80, 485] width 11 height 14
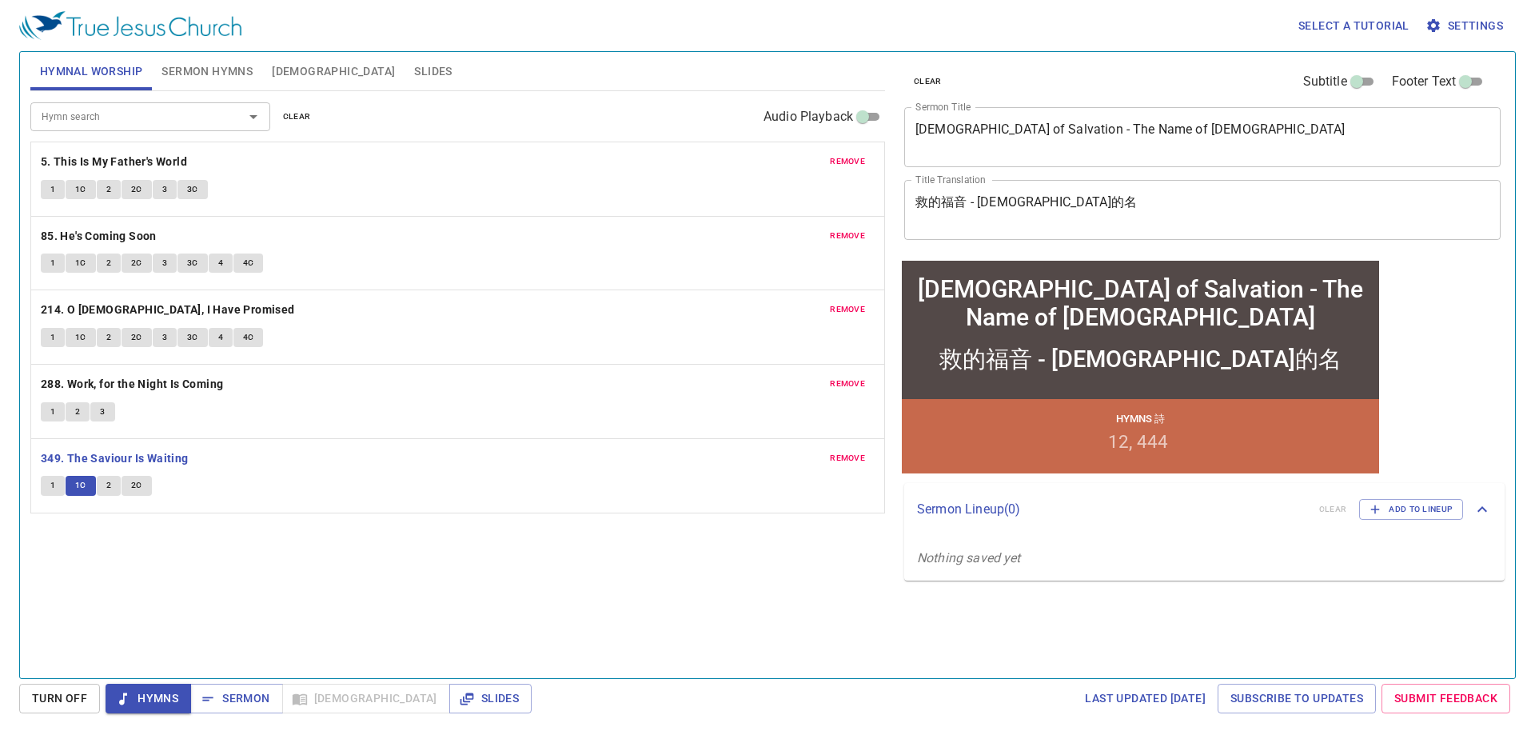
click at [105, 488] on button "2" at bounding box center [109, 485] width 24 height 19
click at [138, 489] on span "2C" at bounding box center [136, 485] width 11 height 14
click at [234, 698] on span "Sermon" at bounding box center [236, 699] width 66 height 20
click at [218, 73] on span "Sermon Hymns" at bounding box center [207, 72] width 91 height 20
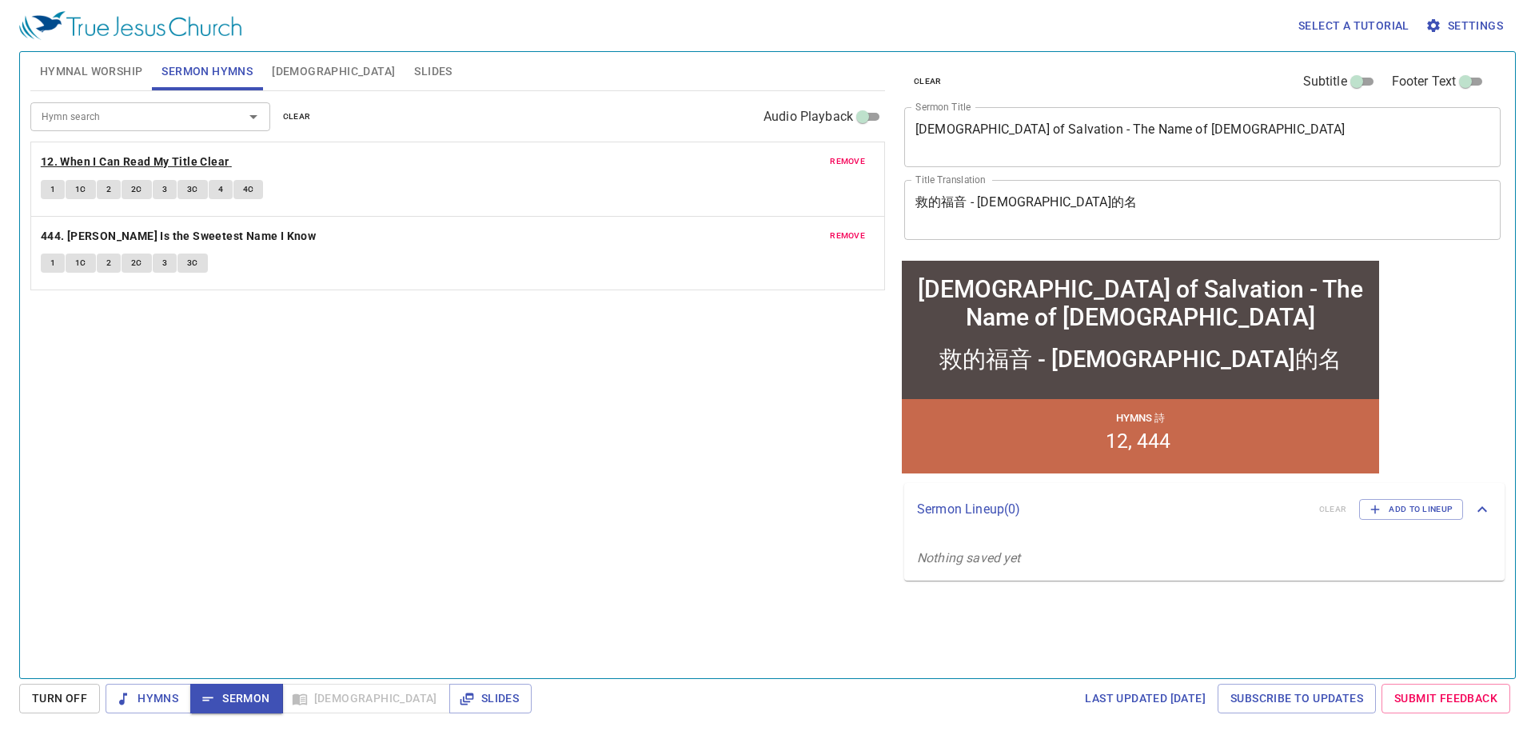
click at [115, 160] on b "12. When I Can Read My Title Clear" at bounding box center [135, 162] width 189 height 20
click at [51, 194] on span "1" at bounding box center [52, 189] width 5 height 14
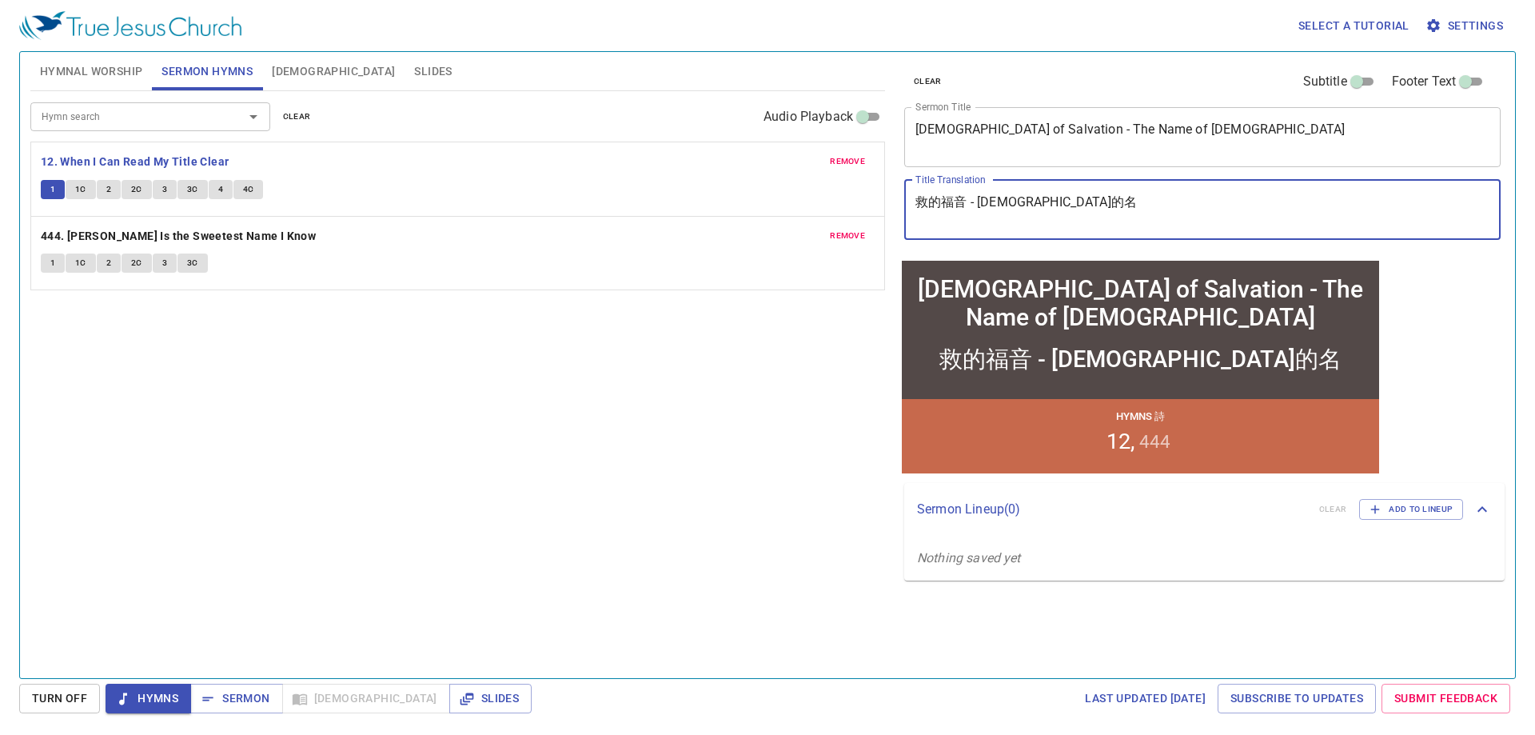
click at [924, 203] on textarea "救的福音 - [DEMOGRAPHIC_DATA]的名" at bounding box center [1203, 209] width 574 height 30
paste textarea "得"
type textarea "得救的福音 - 耶穌的名"
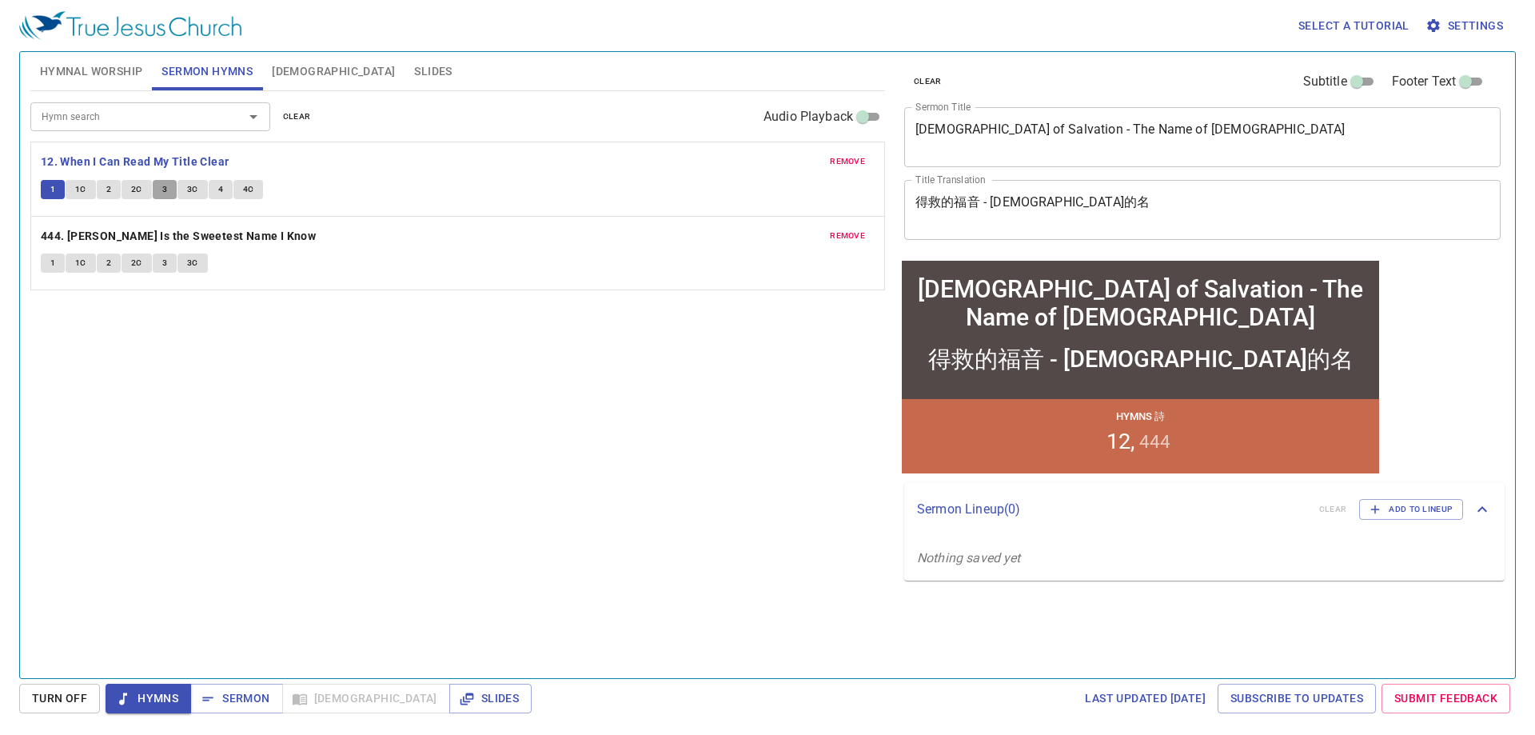
click at [162, 191] on span "3" at bounding box center [164, 189] width 5 height 14
click at [190, 187] on span "3C" at bounding box center [192, 189] width 11 height 14
click at [215, 189] on button "4" at bounding box center [221, 189] width 24 height 19
click at [250, 187] on span "4C" at bounding box center [248, 189] width 11 height 14
click at [238, 700] on span "Sermon" at bounding box center [236, 699] width 66 height 20
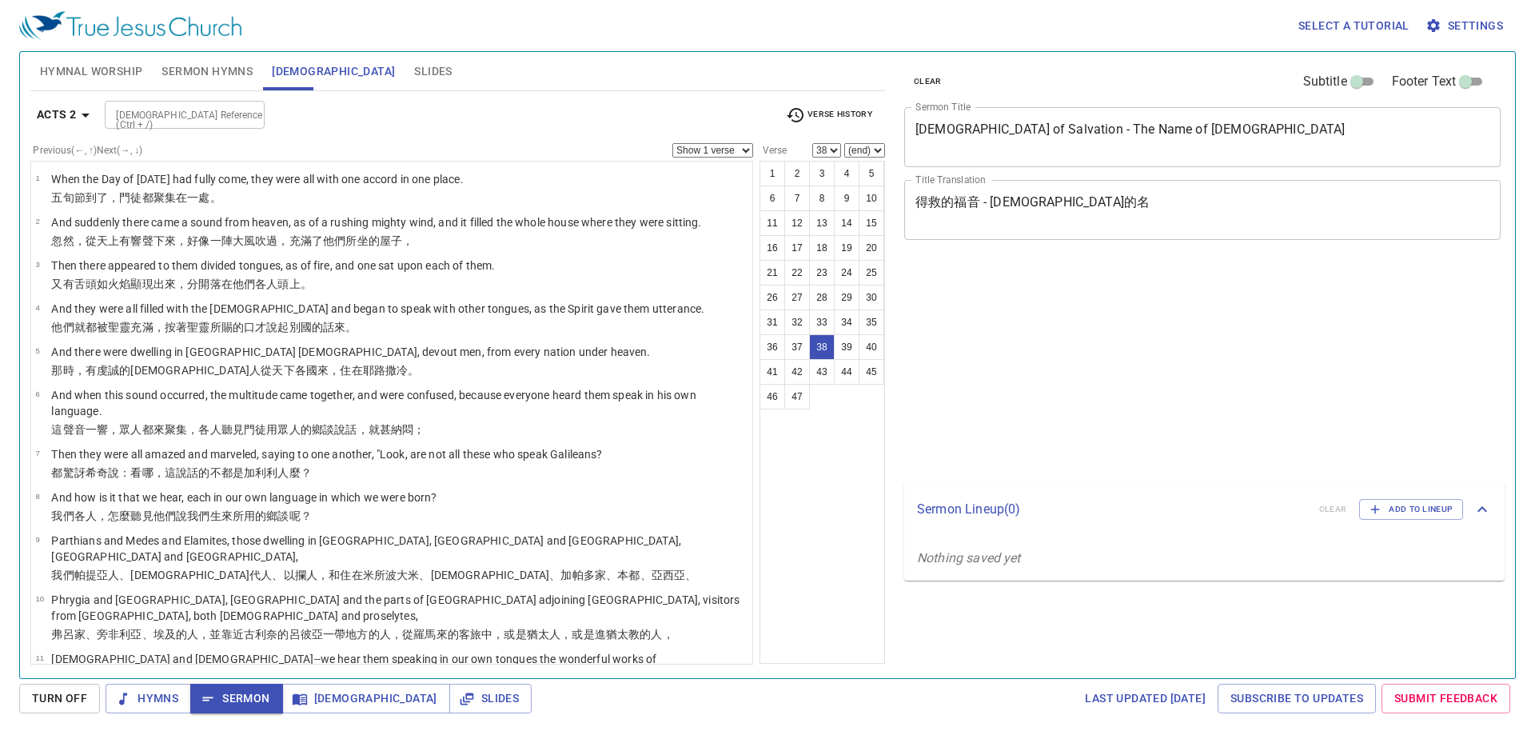
select select "38"
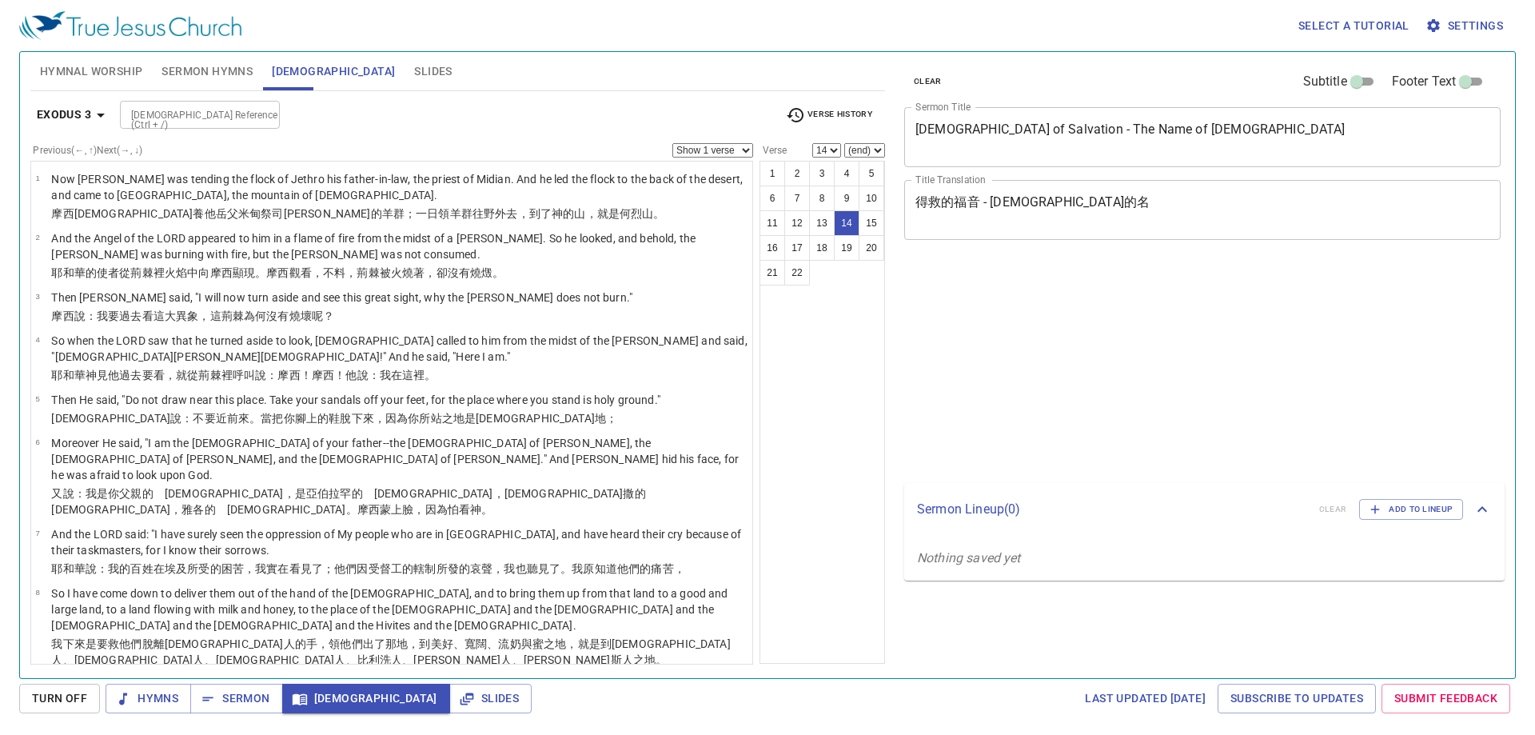
select select "14"
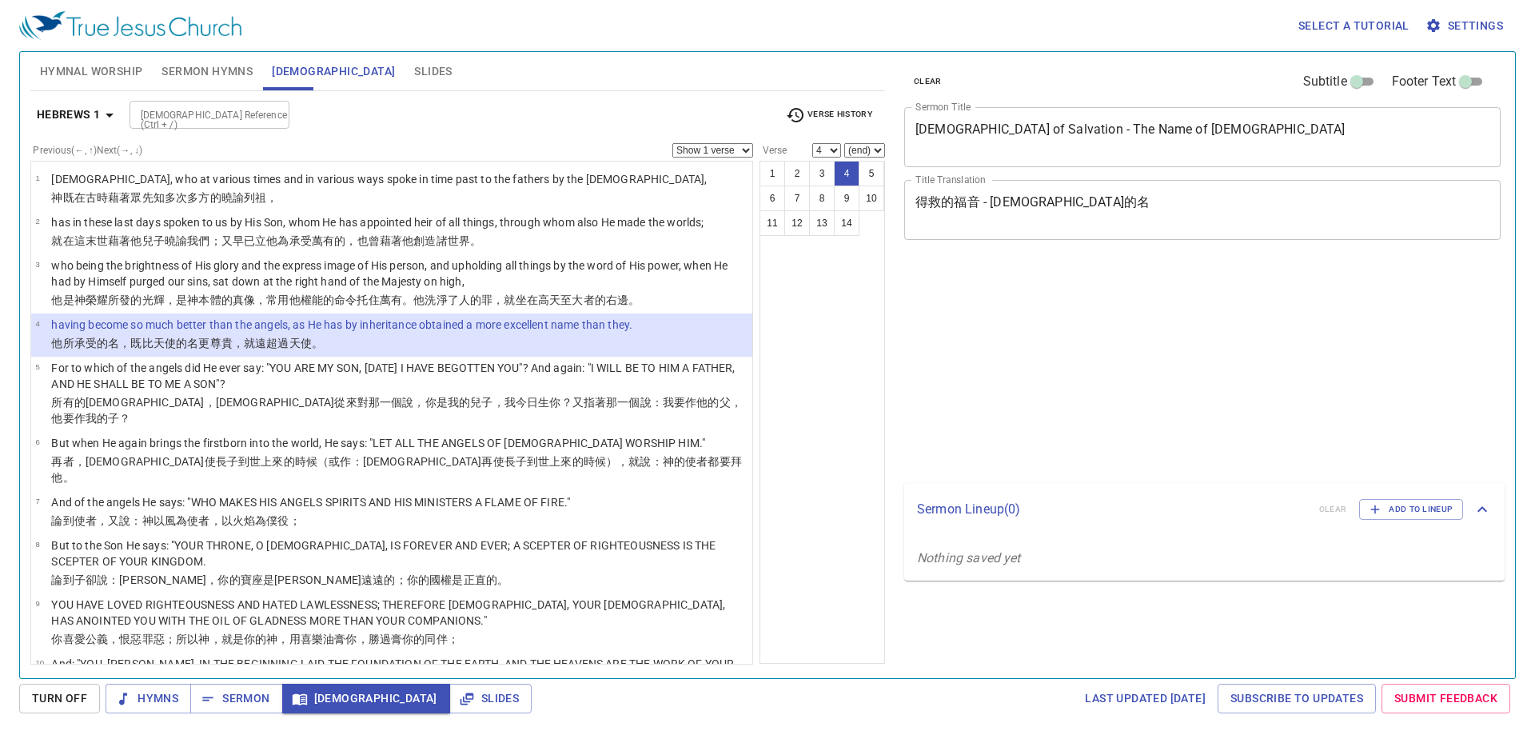
select select "4"
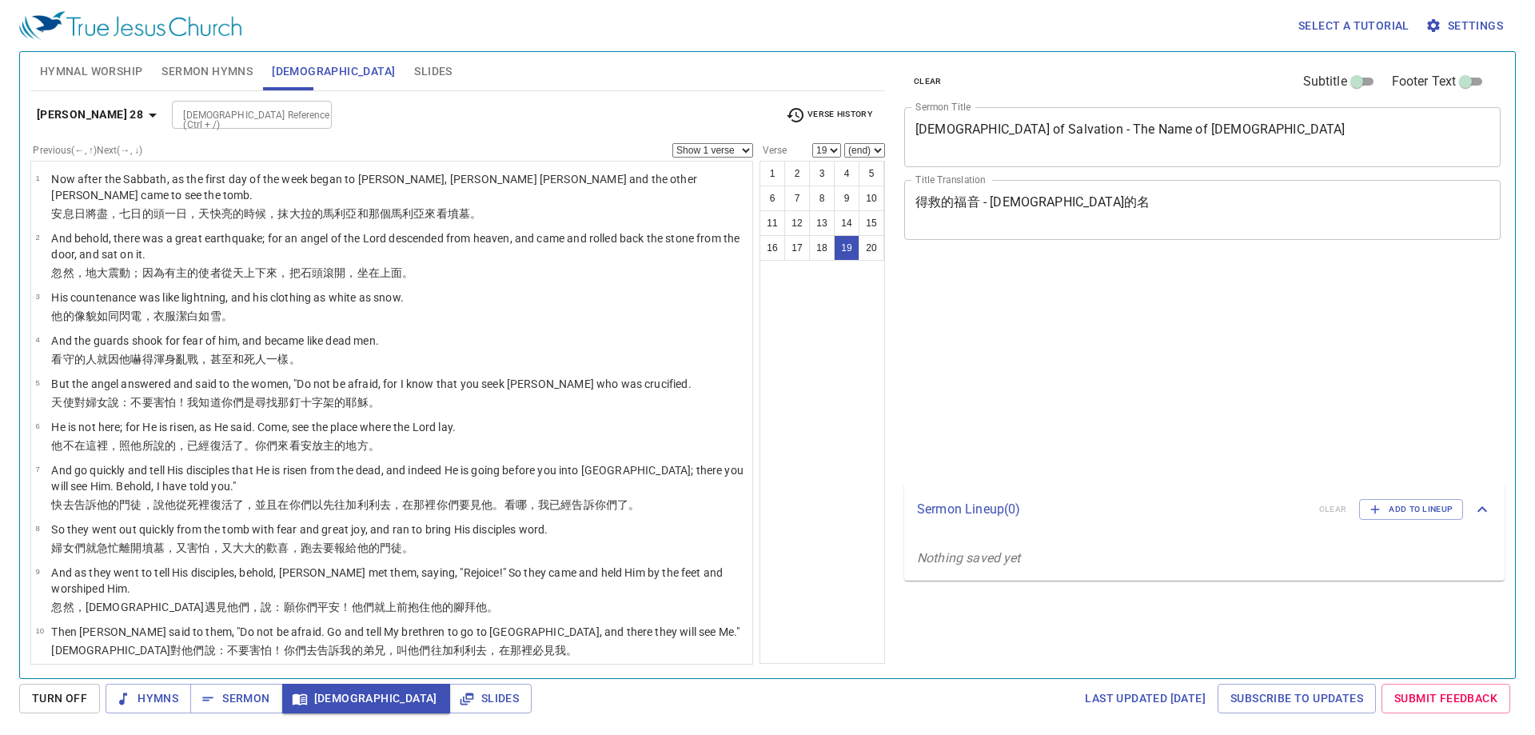
select select "19"
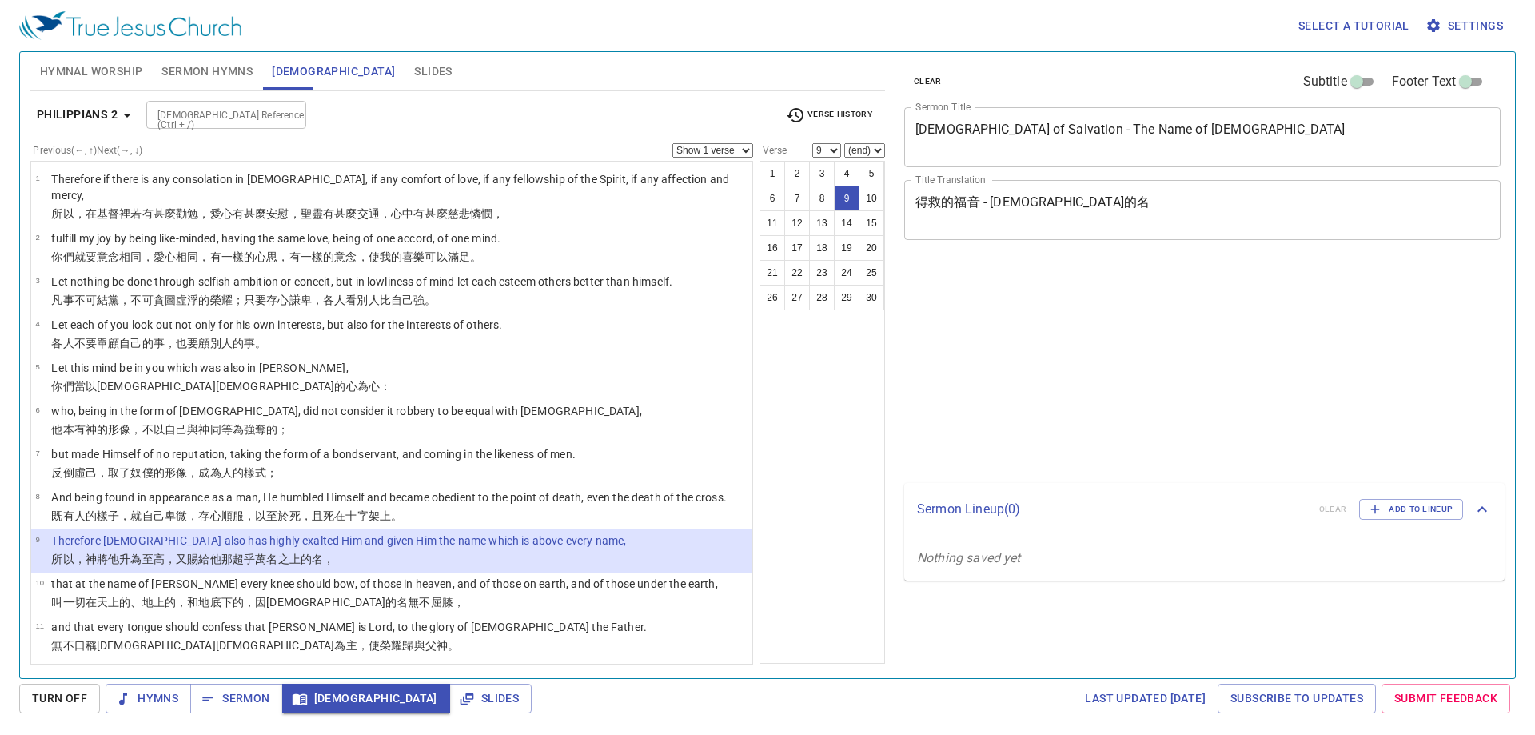
select select "9"
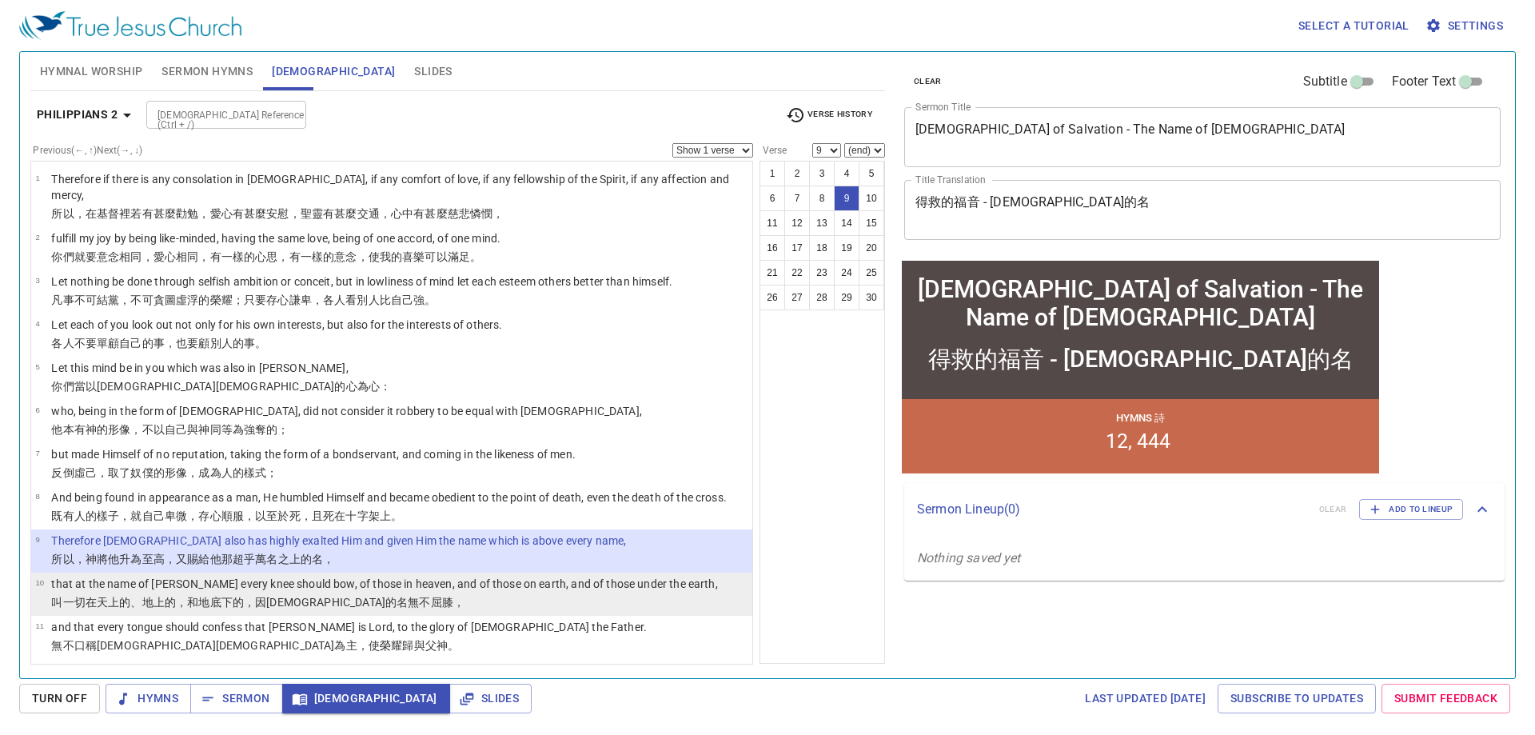
scroll to position [320, 0]
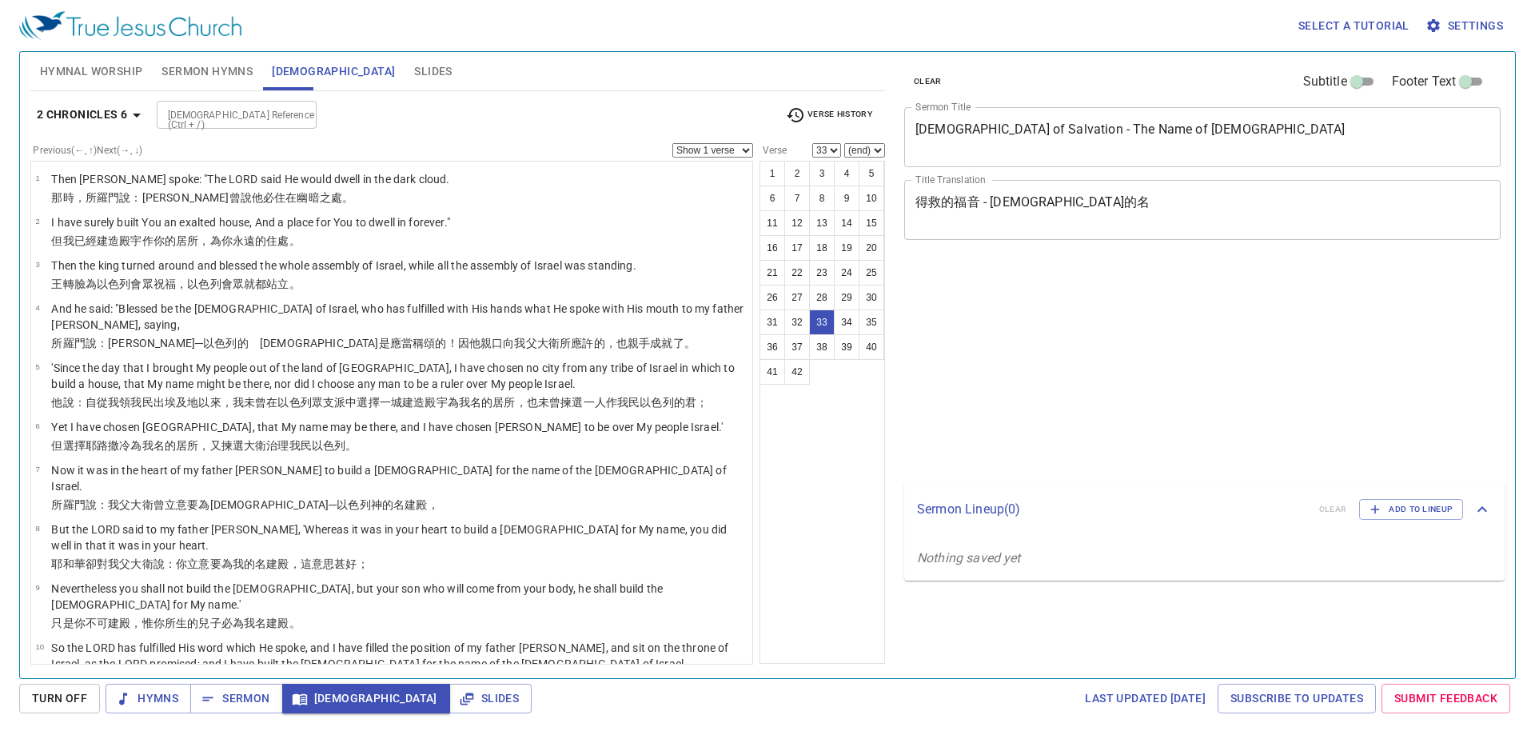
select select "33"
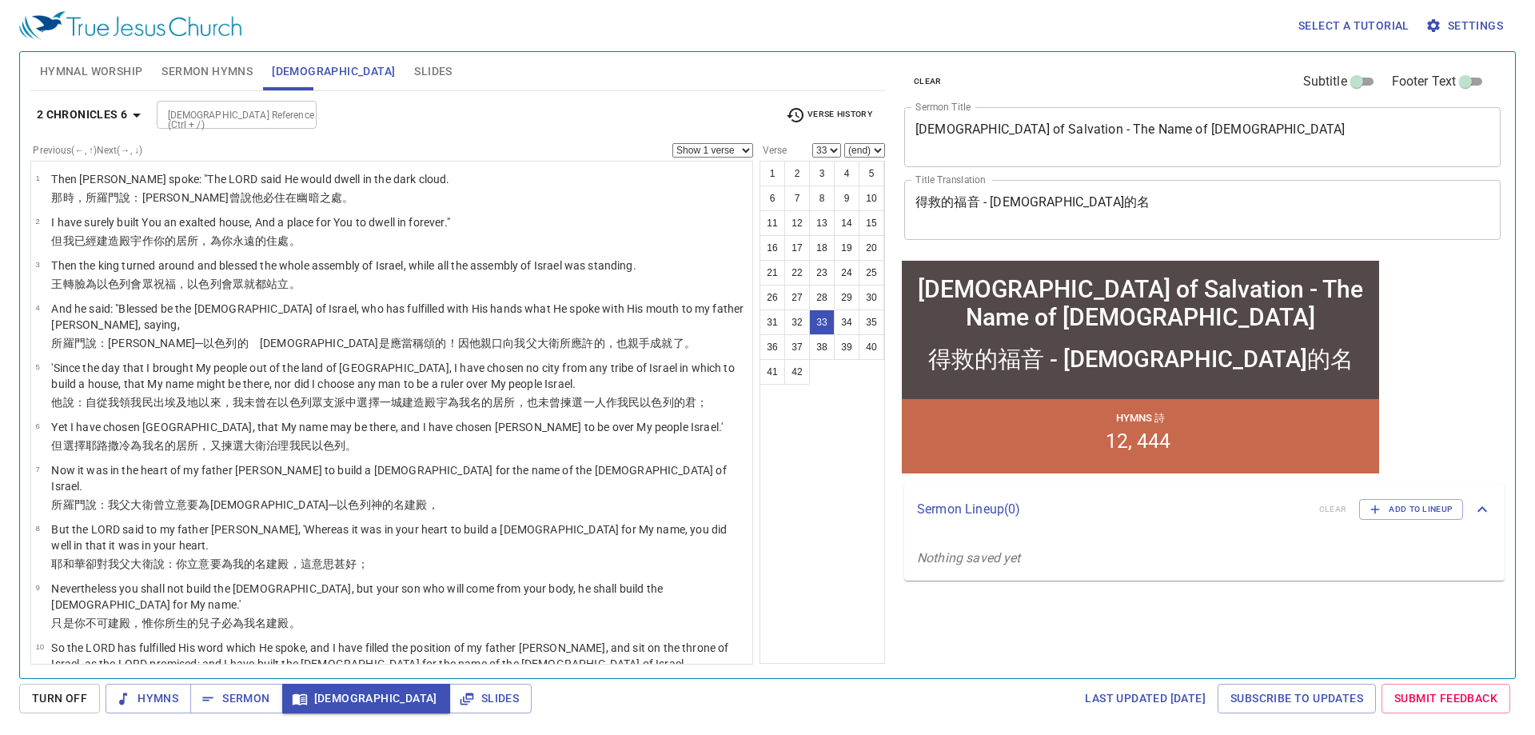
scroll to position [1535, 0]
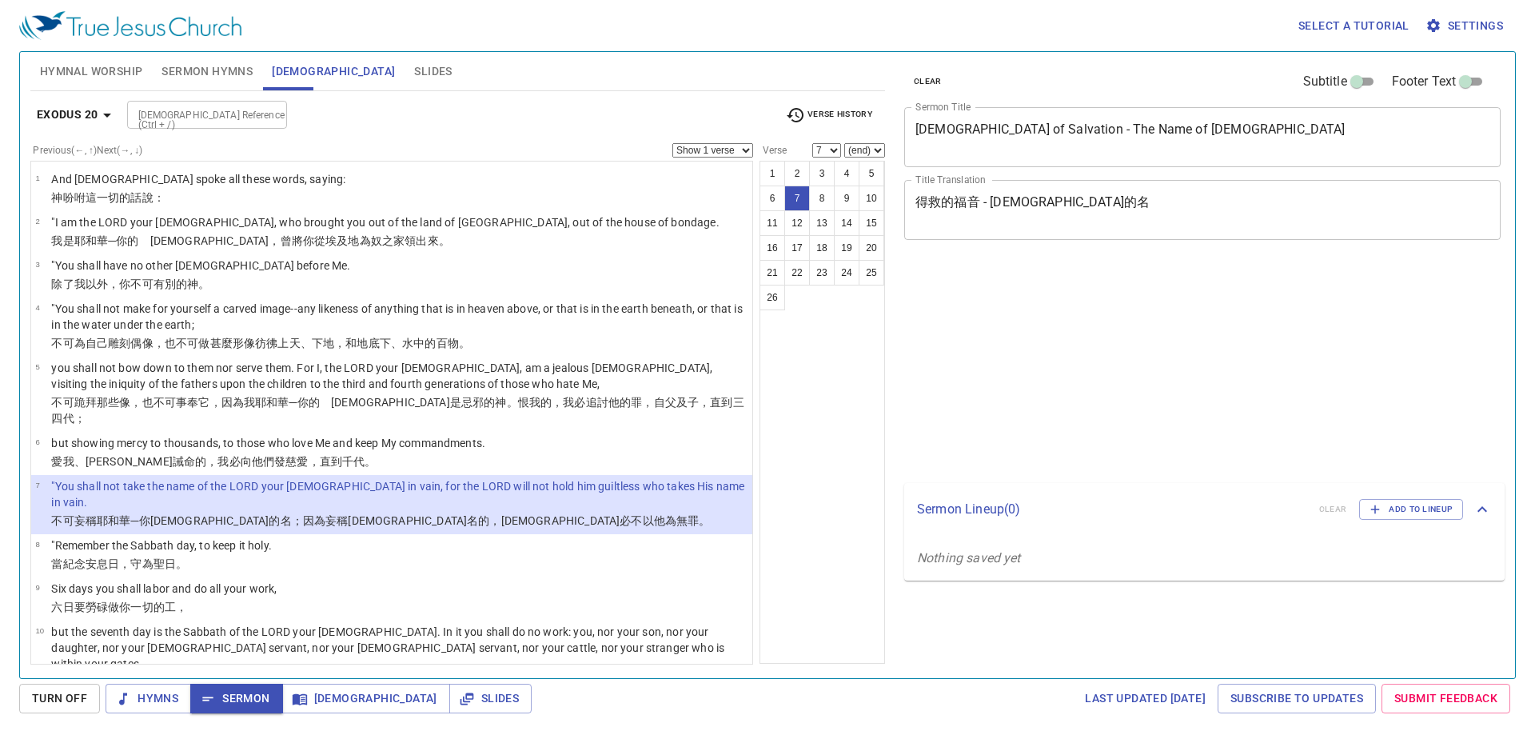
select select "7"
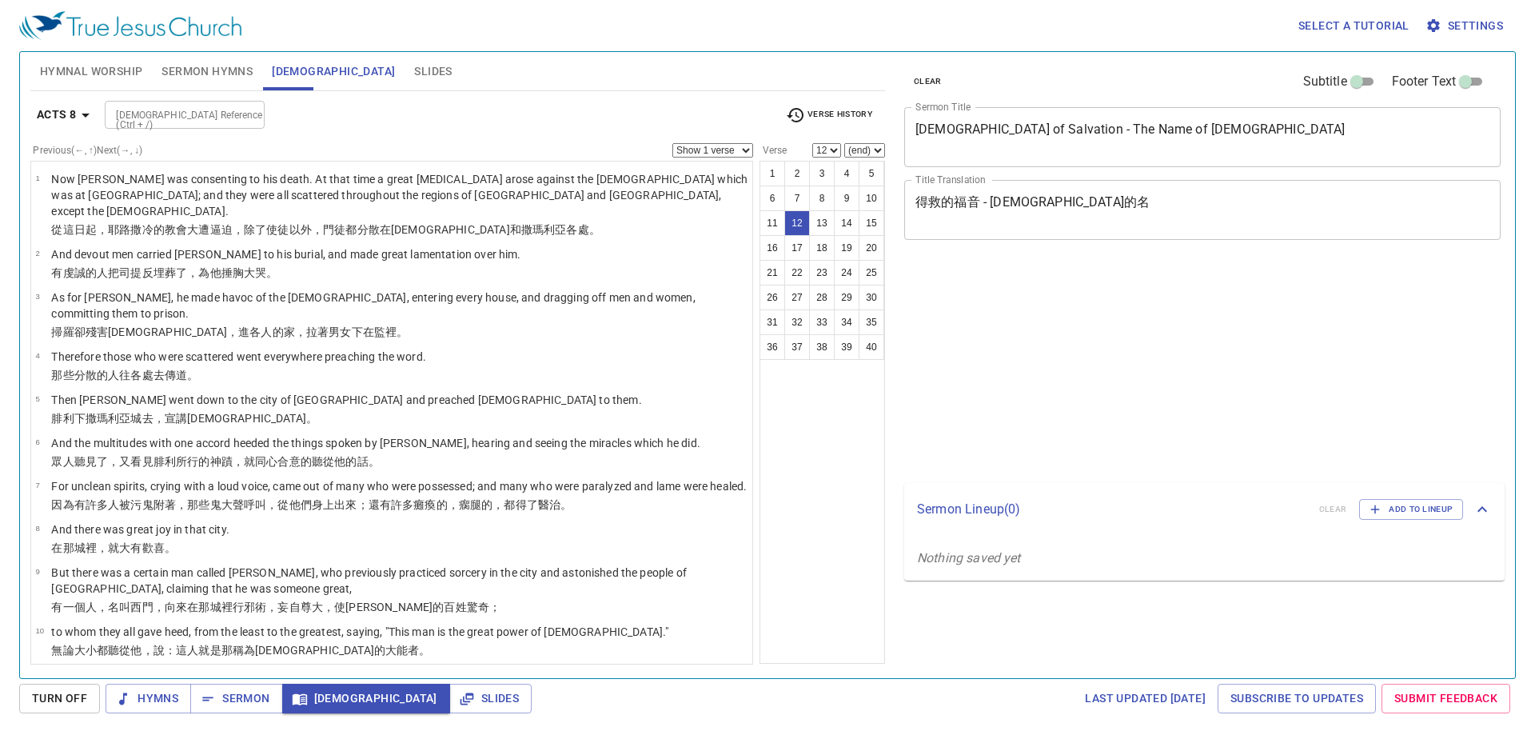
select select "12"
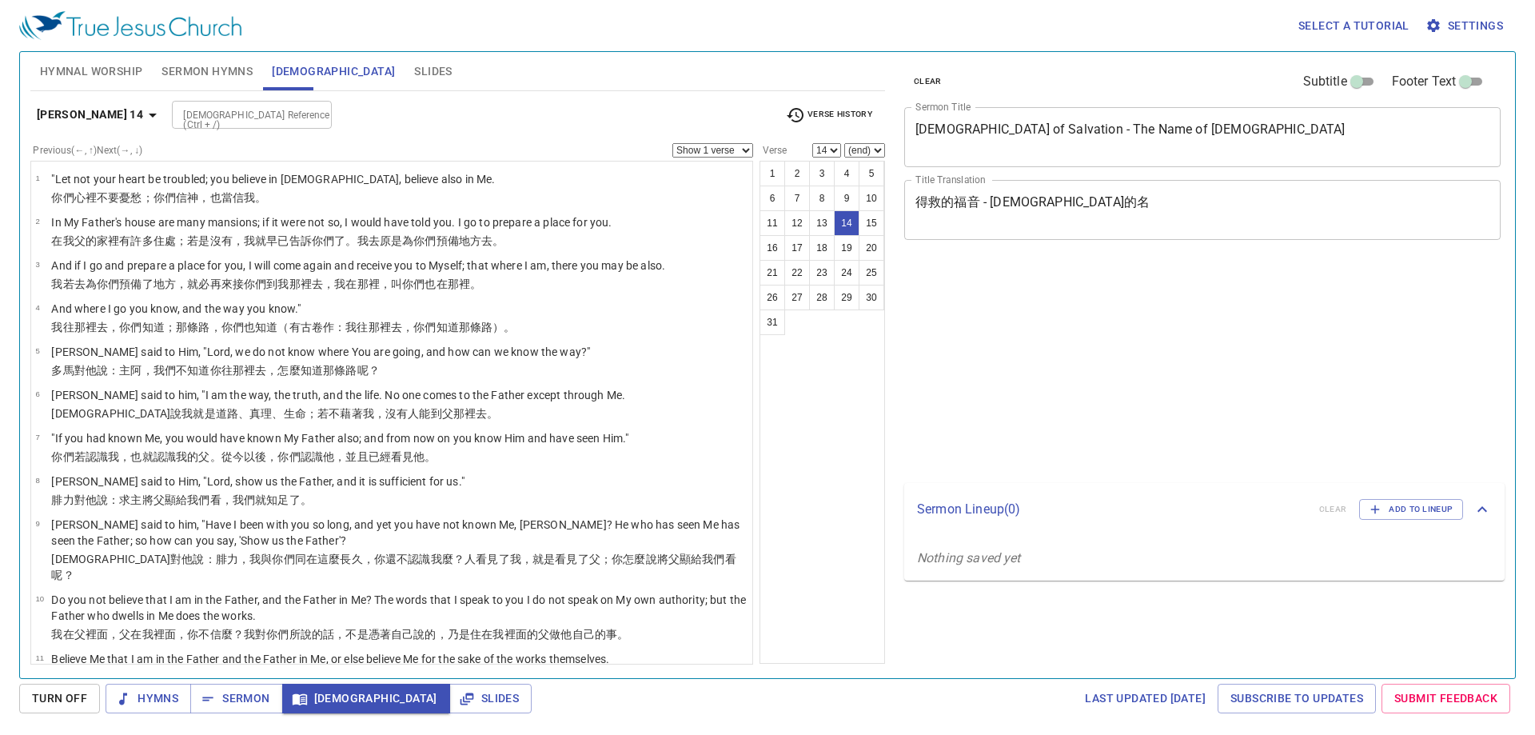
select select "14"
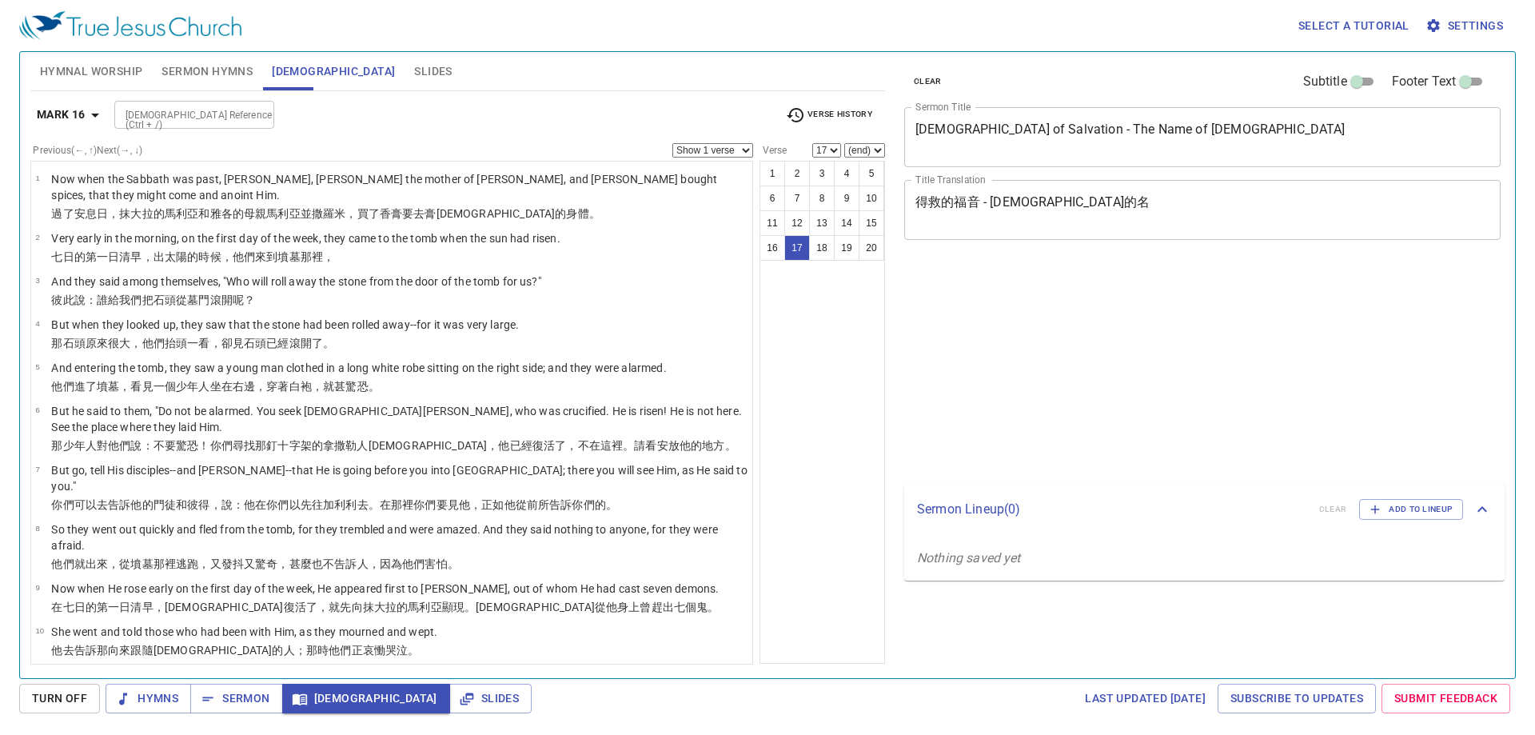
select select "17"
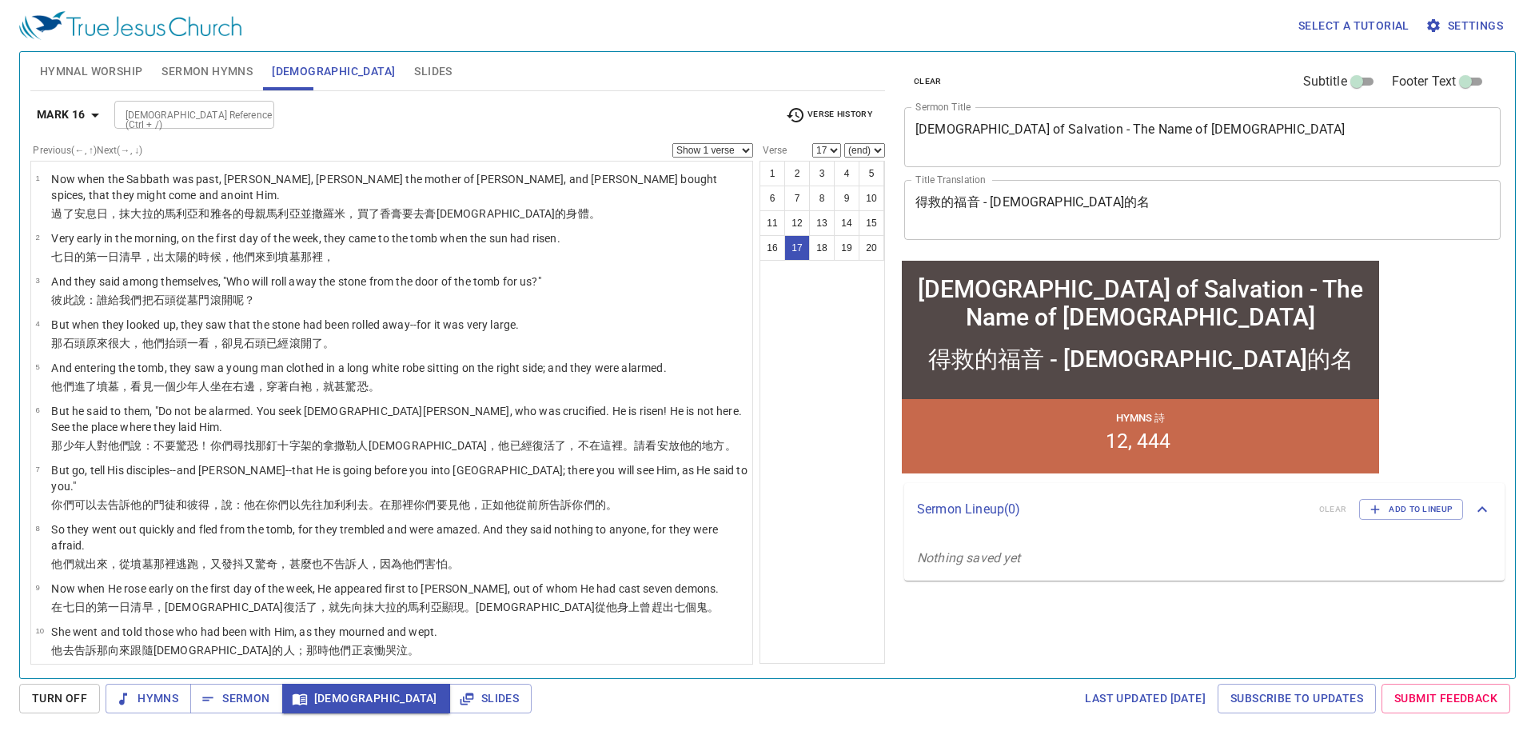
scroll to position [470, 0]
